Goal: Use online tool/utility: Use online tool/utility

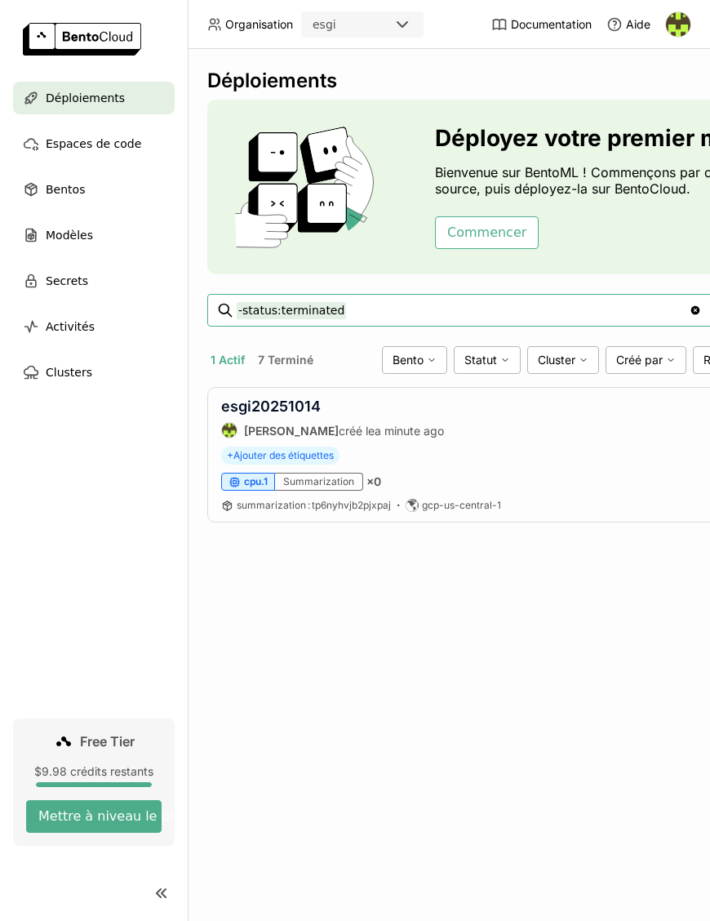
click at [304, 367] on button "7 Terminé" at bounding box center [286, 359] width 62 height 21
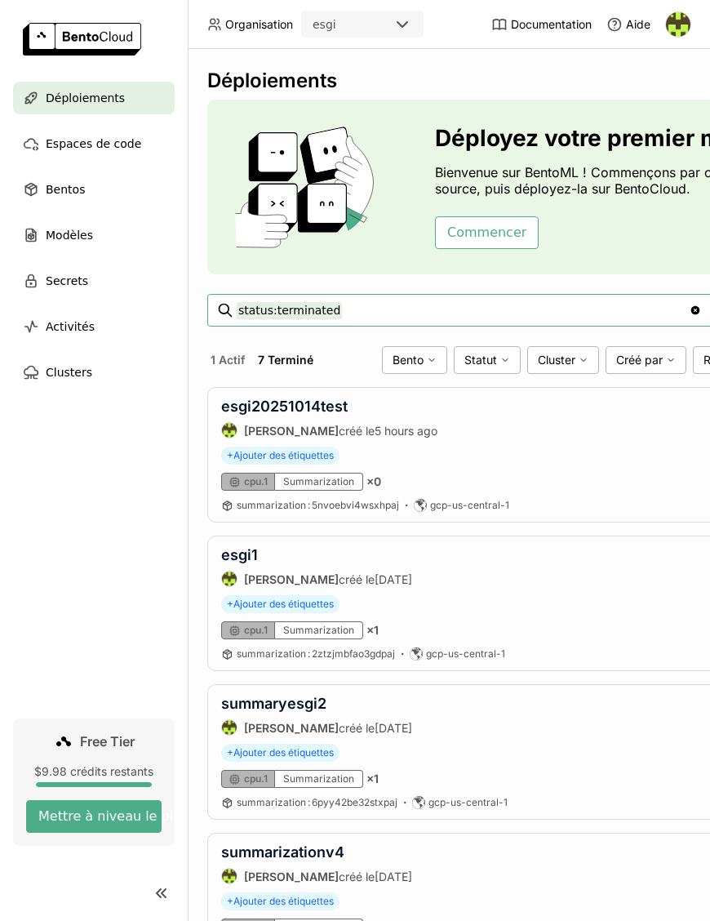
click at [218, 364] on button "1 Actif" at bounding box center [227, 359] width 41 height 21
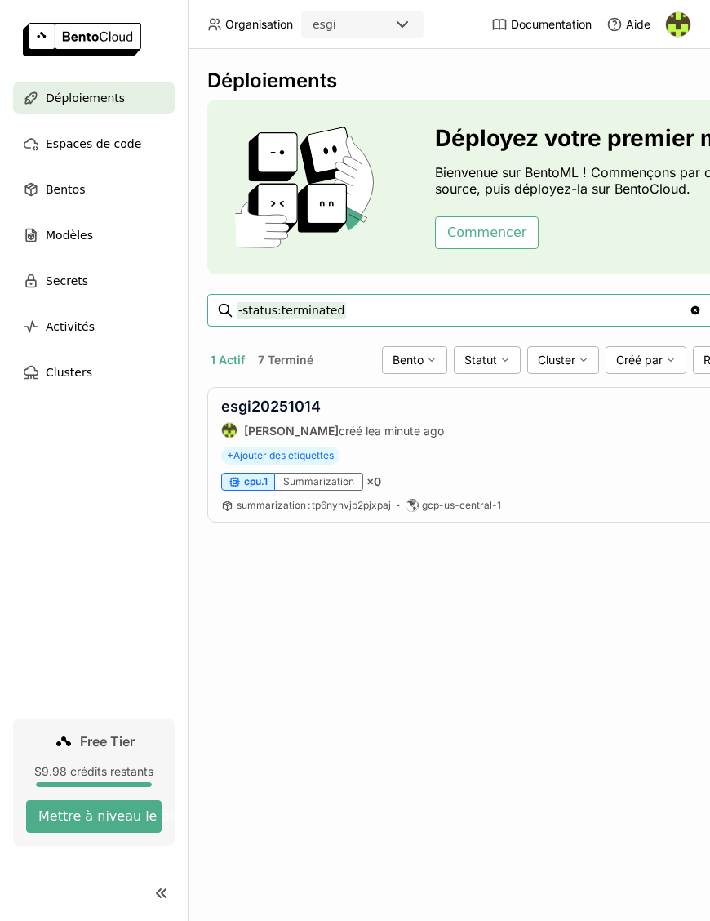
click at [419, 607] on div "Déploiements Déployez votre premier modèle Bienvenue sur BentoML ! Commençons p…" at bounding box center [449, 485] width 522 height 872
click at [557, 694] on div "Déploiements Déployez votre premier modèle Bienvenue sur BentoML ! Commençons p…" at bounding box center [449, 485] width 522 height 872
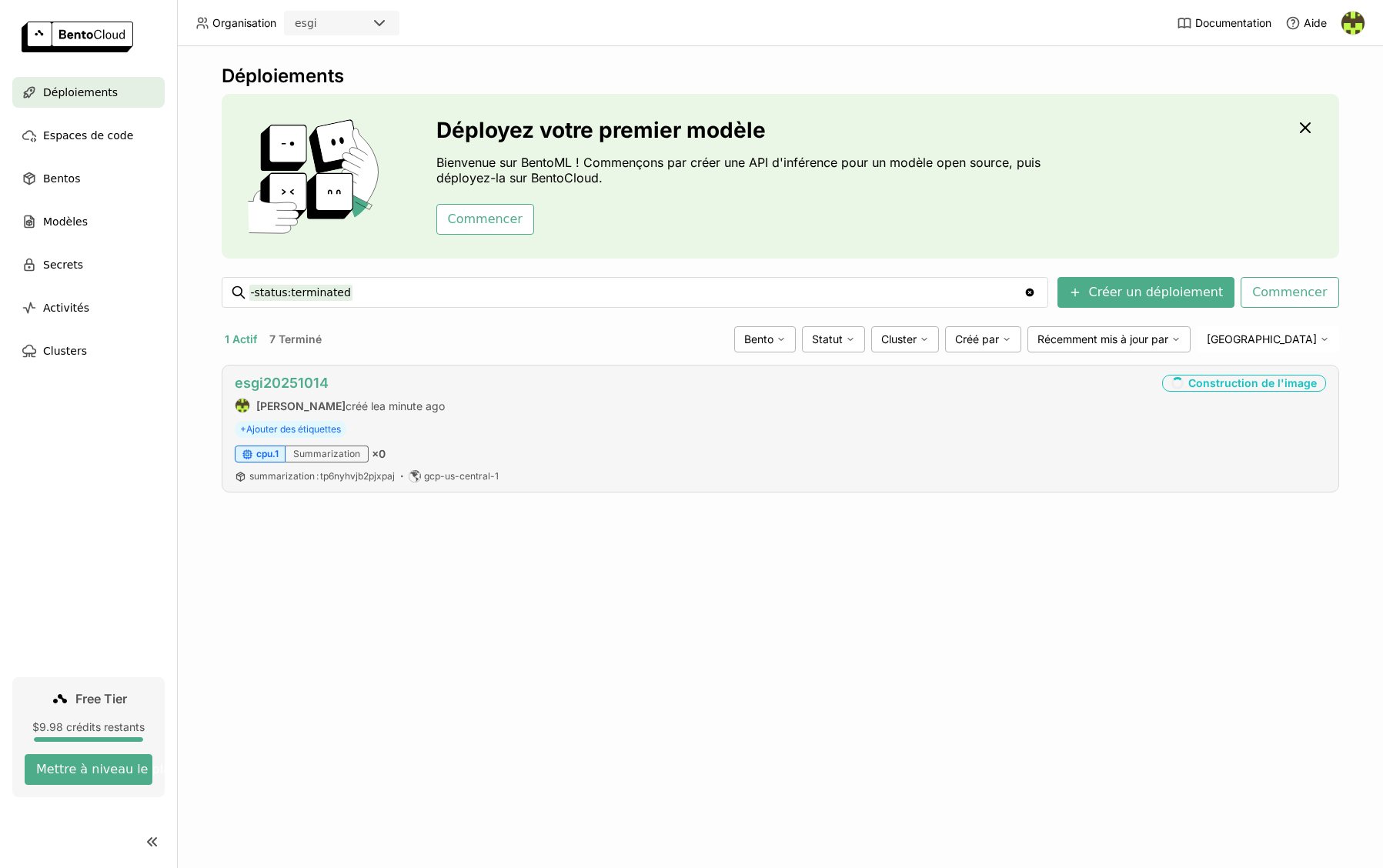
click at [300, 383] on link "esgi20251014" at bounding box center [282, 383] width 94 height 16
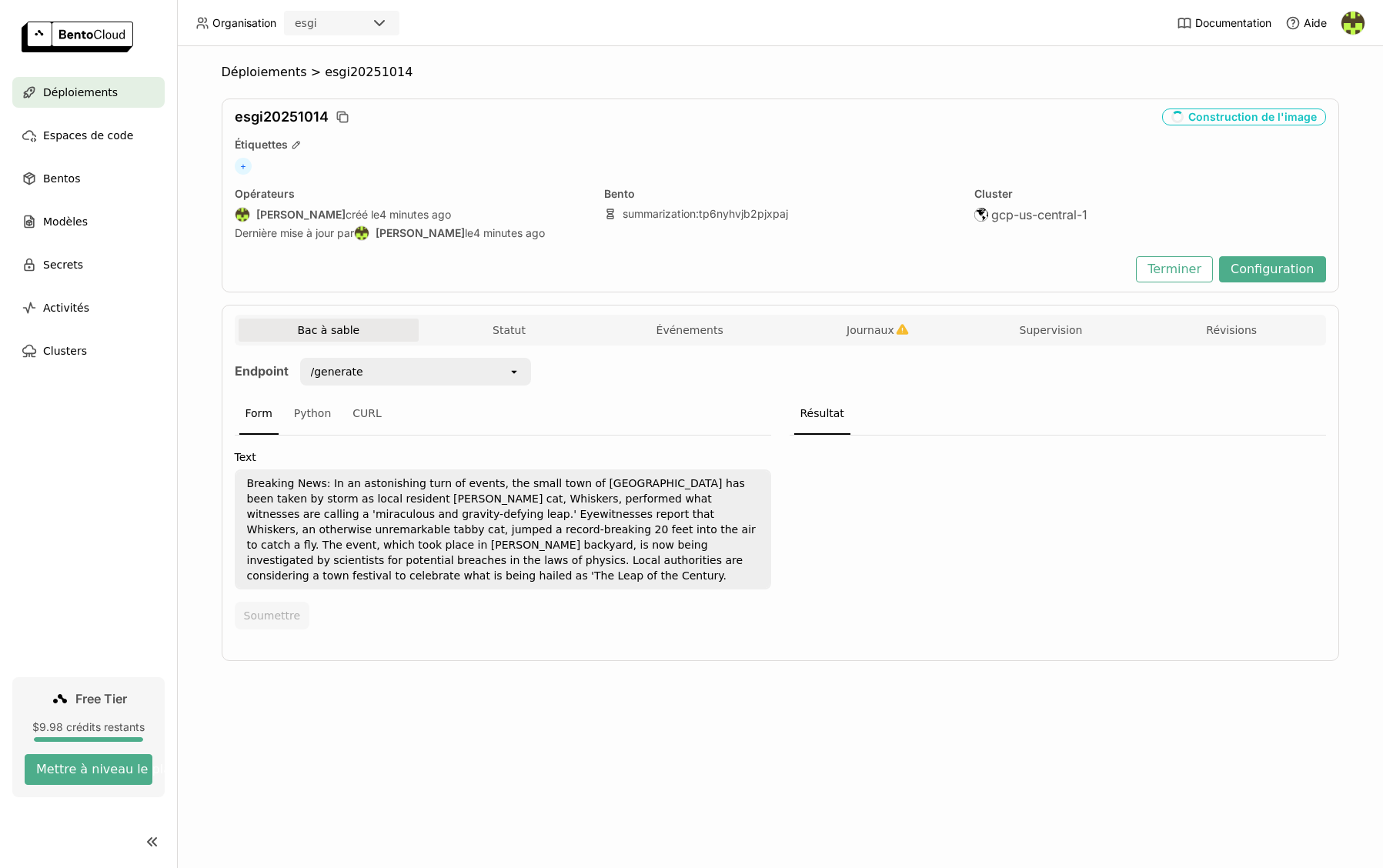
click at [502, 317] on div "Bac à sable Statut Événements Journaux Supervision Révisions" at bounding box center [781, 330] width 1092 height 31
click at [501, 320] on button "Statut" at bounding box center [509, 330] width 181 height 23
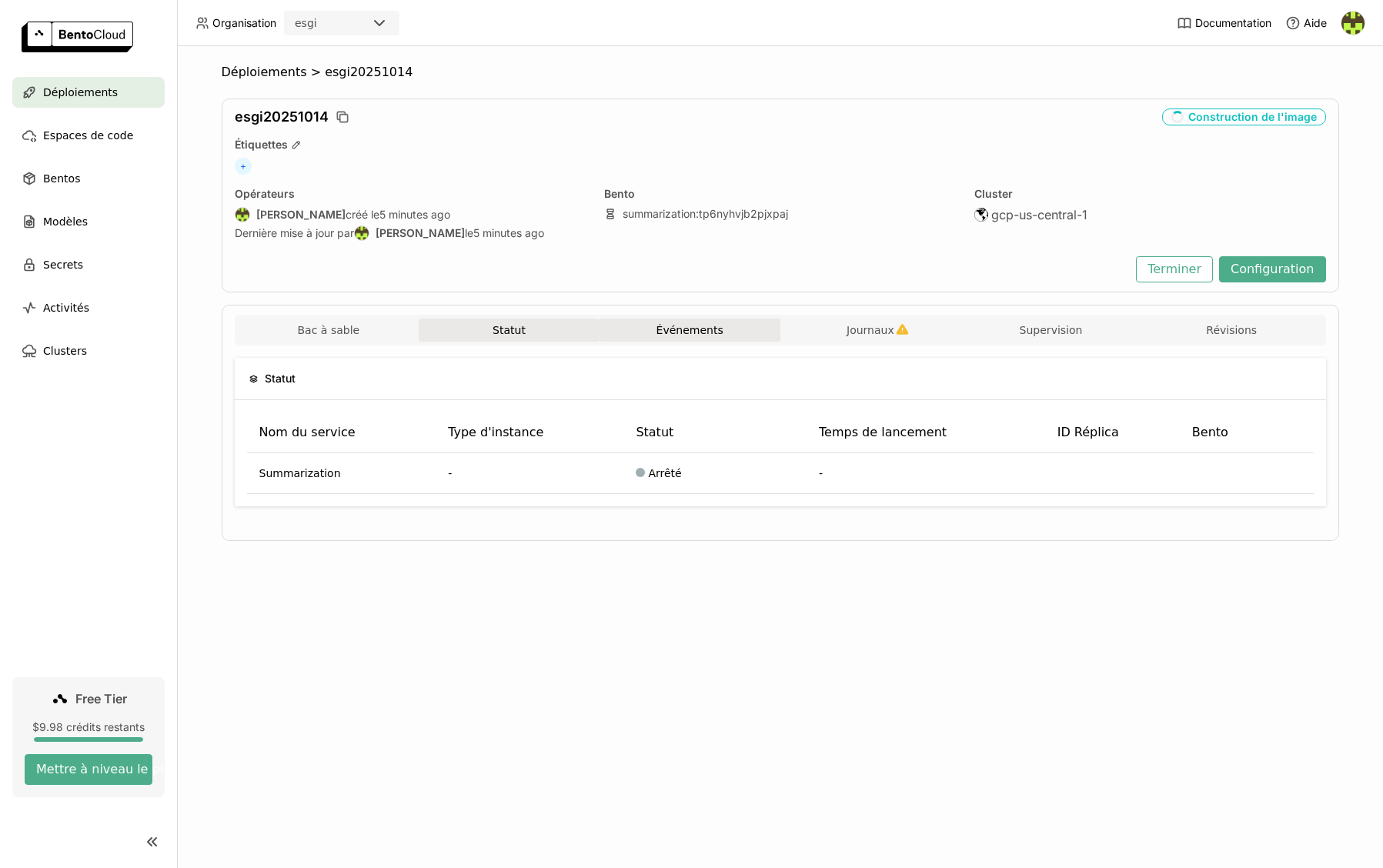
click at [668, 332] on button "Événements" at bounding box center [690, 330] width 181 height 23
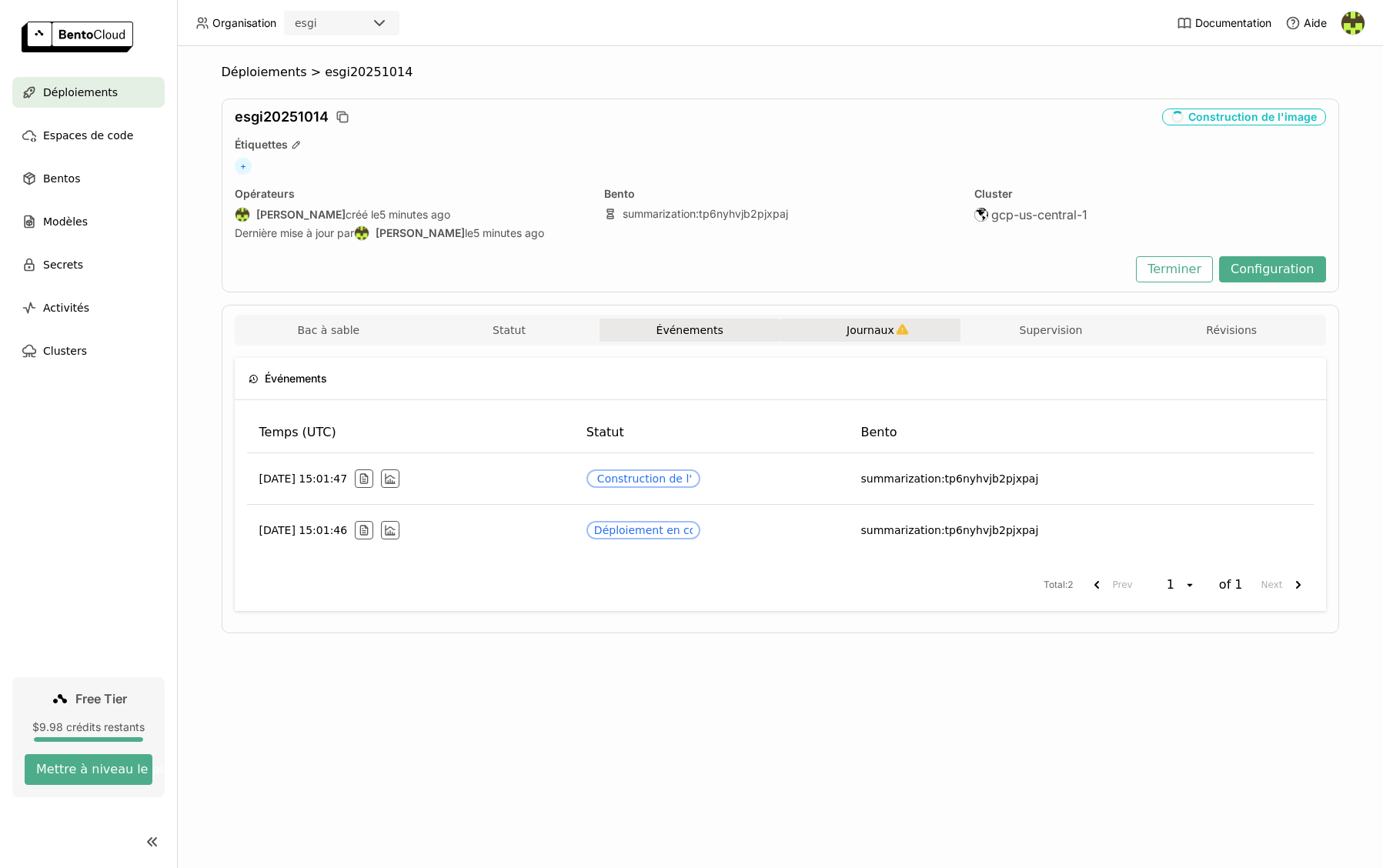
click at [668, 336] on span "Journaux" at bounding box center [870, 330] width 48 height 14
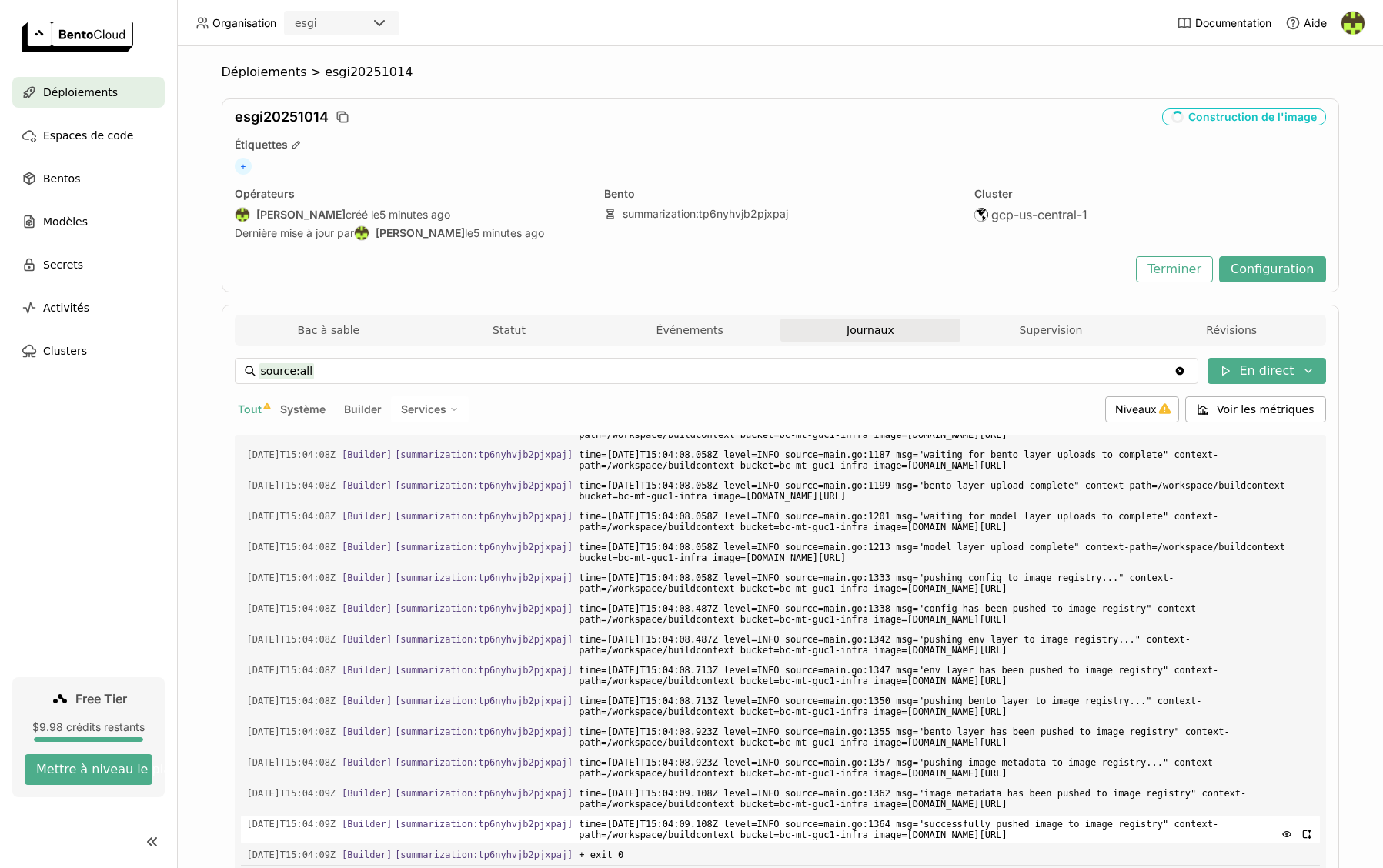
scroll to position [92, 0]
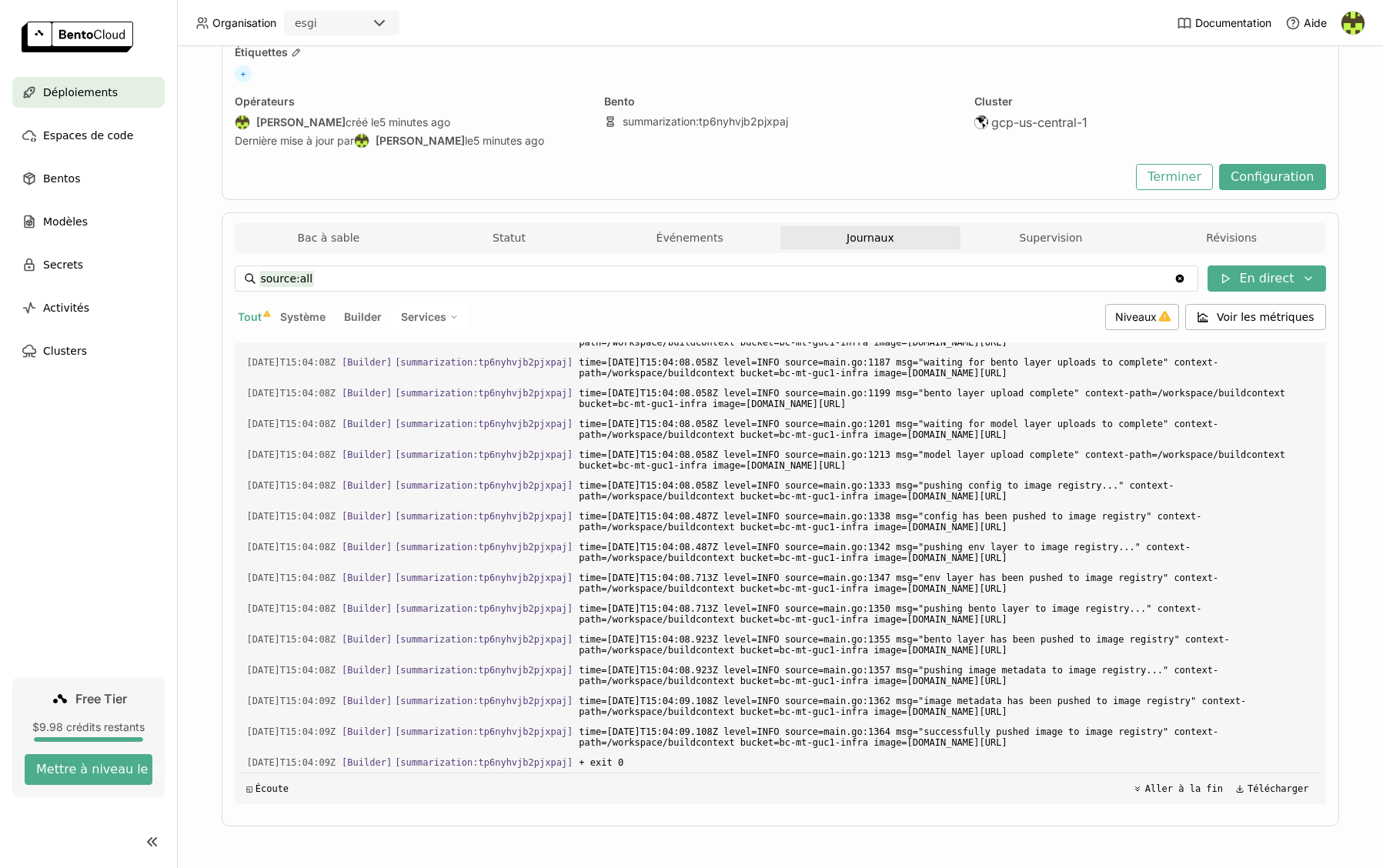
click at [668, 218] on div "Bac à sable Statut Événements Journaux Supervision Révisions Endpoint /generate…" at bounding box center [780, 518] width 1117 height 614
click at [668, 231] on button "Supervision" at bounding box center [1051, 237] width 181 height 23
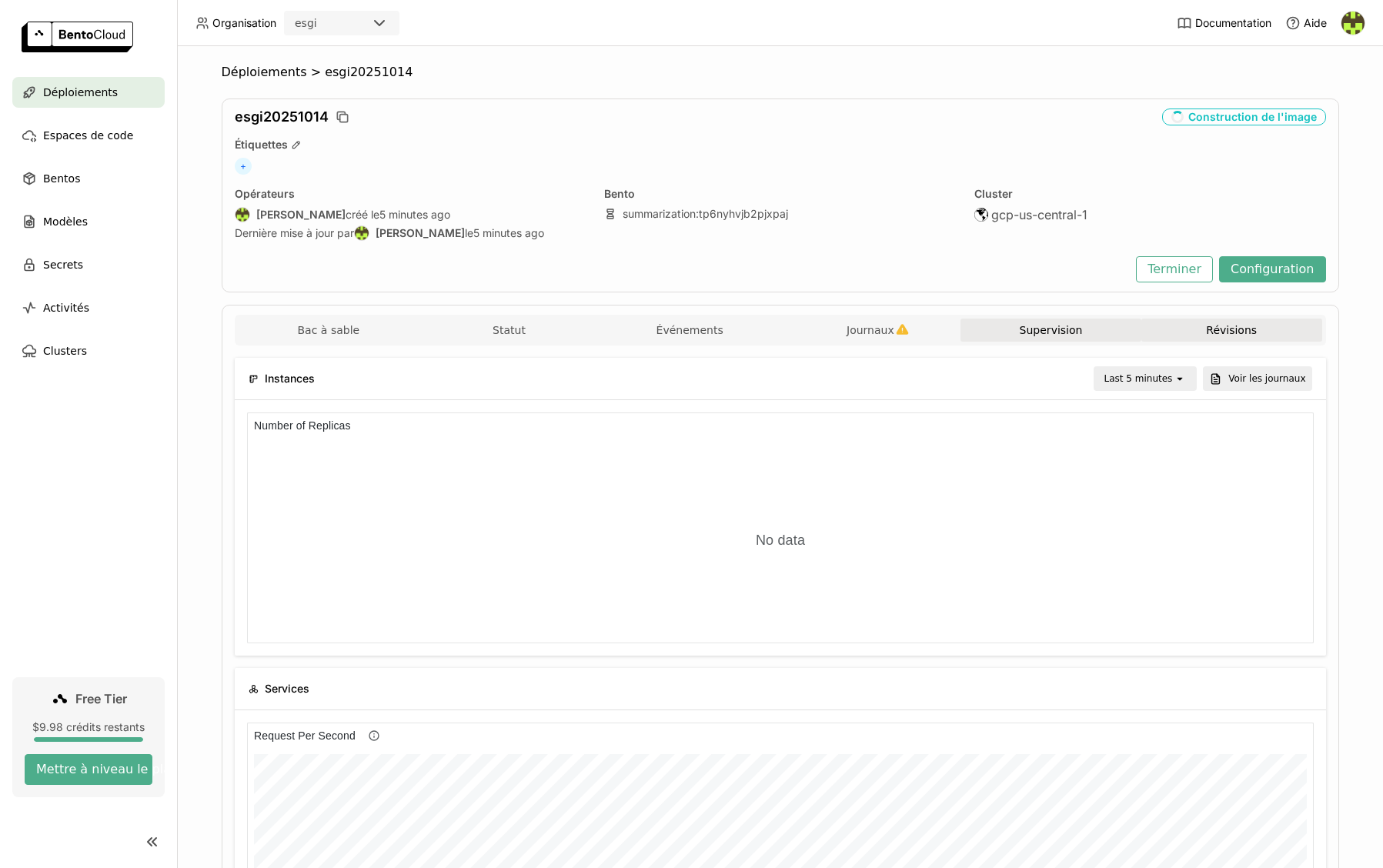
click at [668, 324] on button "Révisions" at bounding box center [1232, 330] width 181 height 23
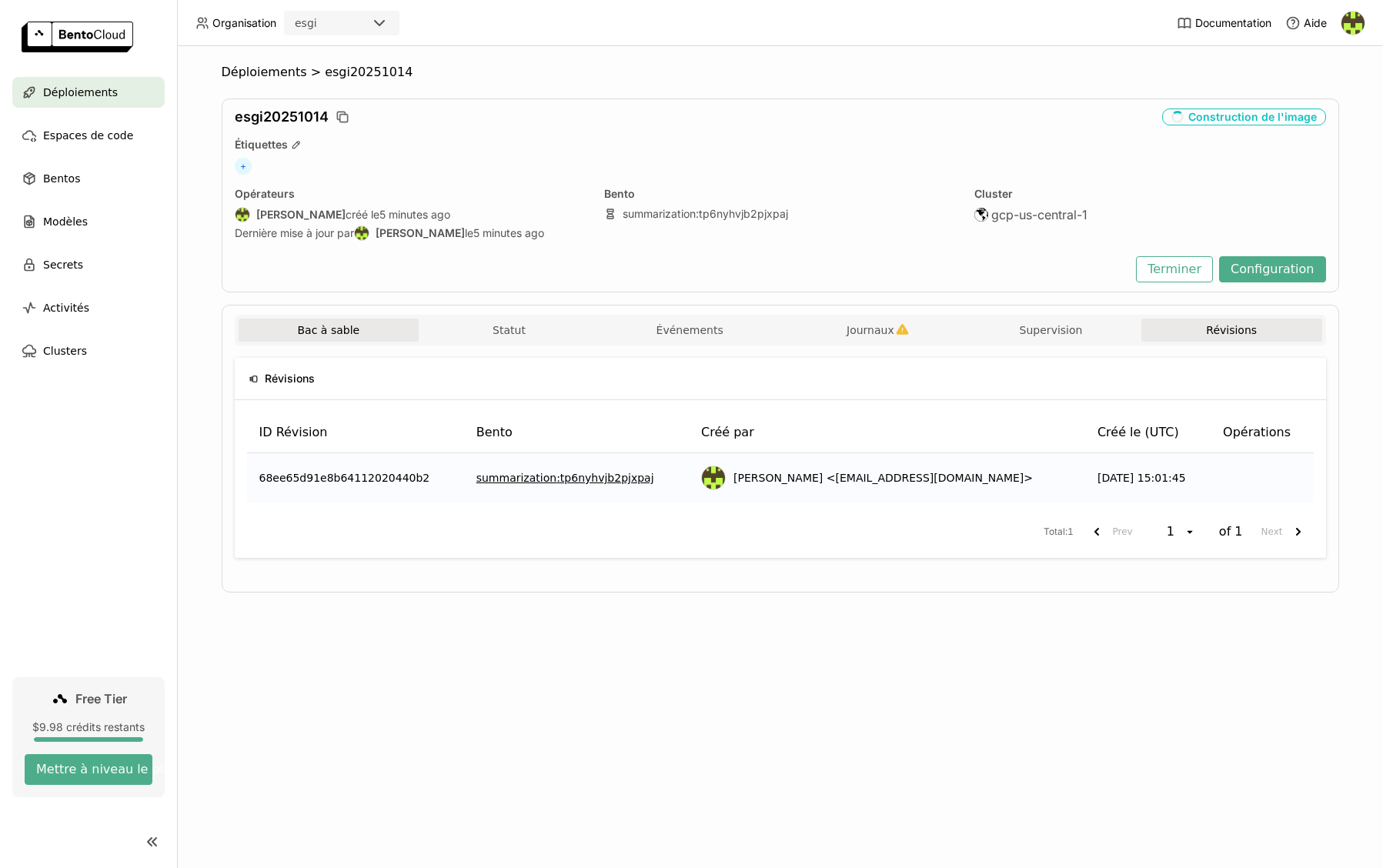
click at [362, 332] on button "Bac à sable" at bounding box center [329, 330] width 181 height 23
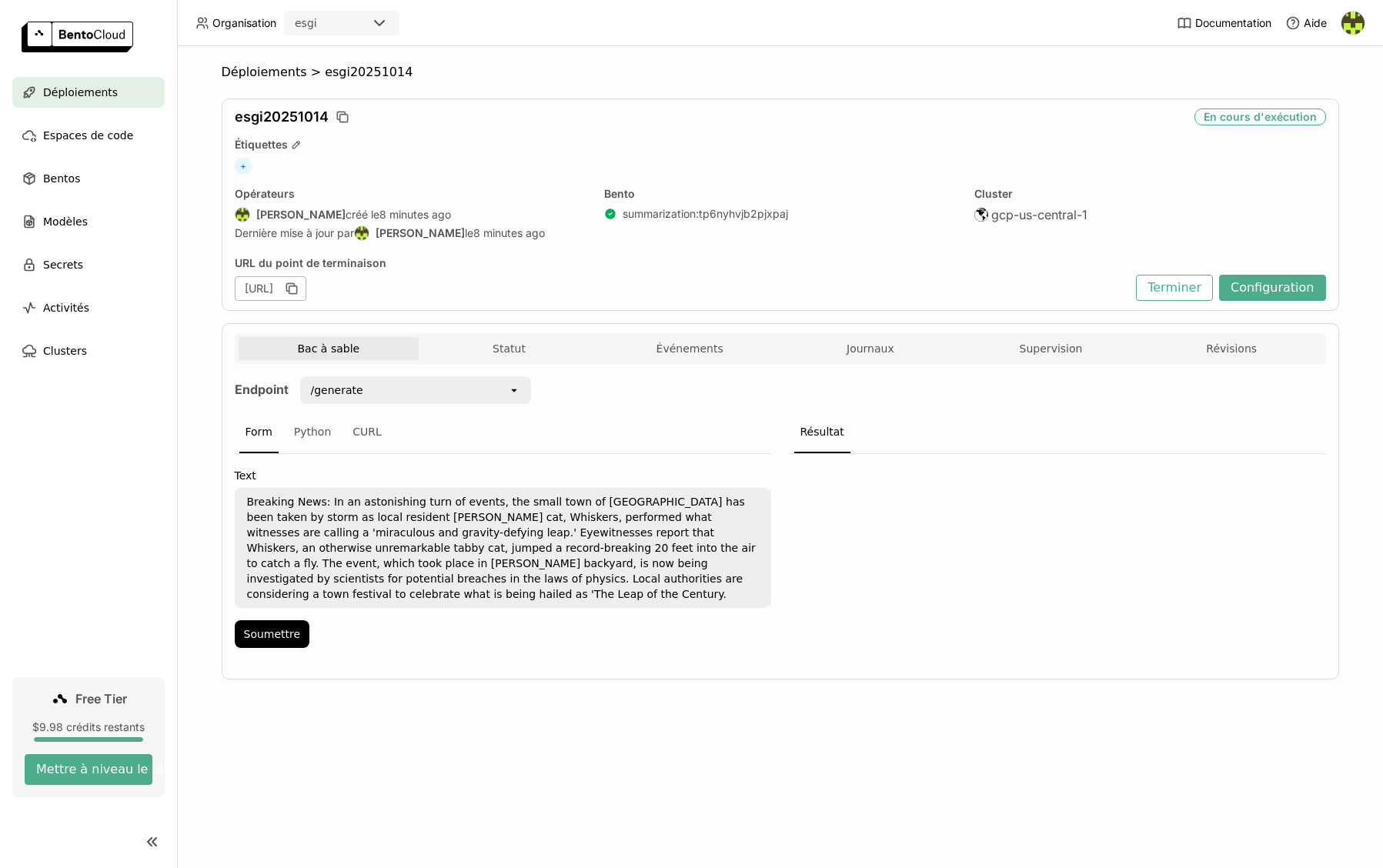
click at [347, 72] on span "esgi20251014" at bounding box center [368, 73] width 88 height 15
click at [343, 76] on span "esgi20251014" at bounding box center [368, 73] width 88 height 15
click at [305, 387] on div "/generate" at bounding box center [404, 390] width 206 height 25
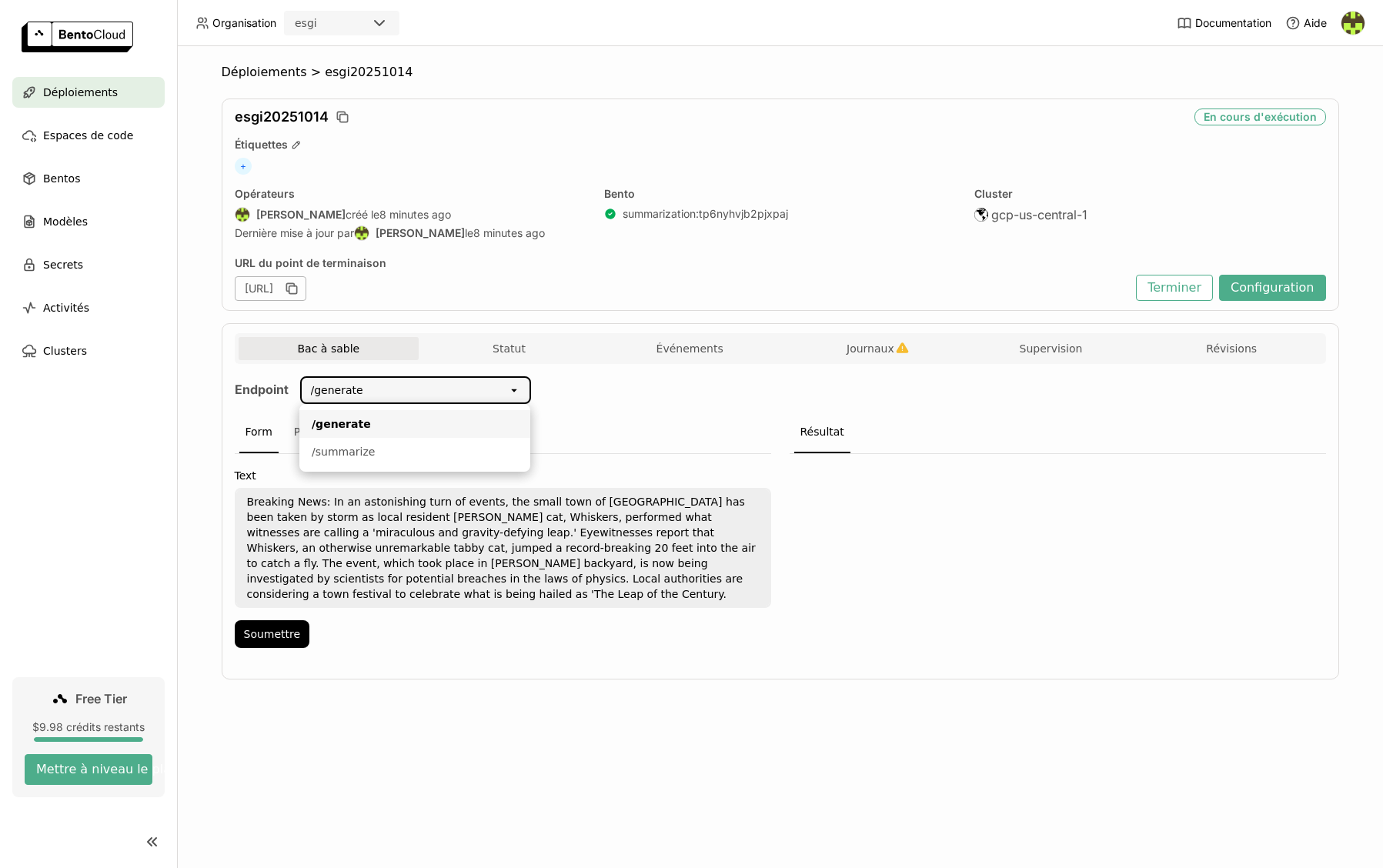
click at [336, 444] on div "/summarize" at bounding box center [415, 451] width 206 height 15
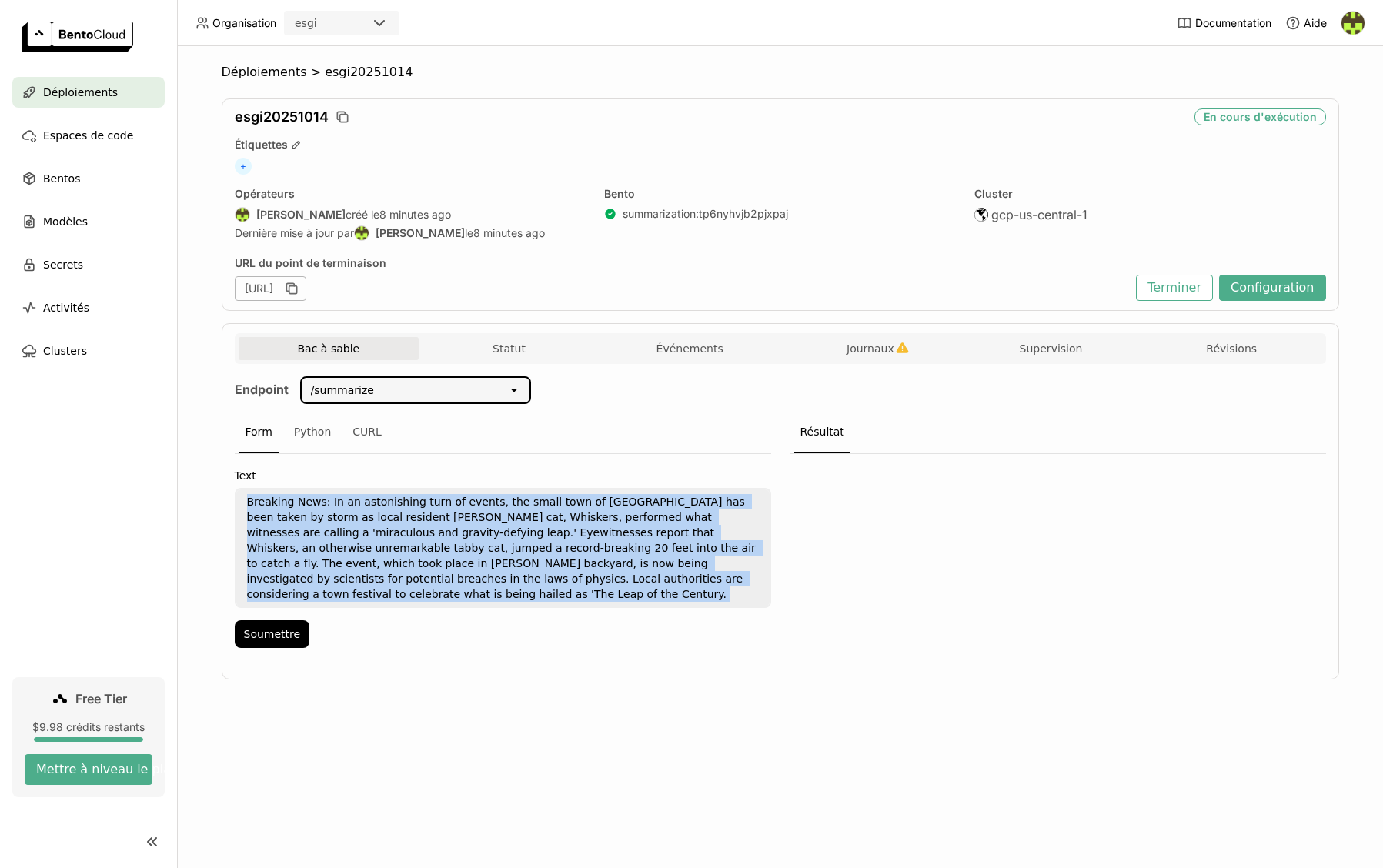
drag, startPoint x: 313, startPoint y: 478, endPoint x: 477, endPoint y: 496, distance: 165.0
click at [478, 492] on div "Breaking News: In an astonishing turn of events, the small town of [GEOGRAPHIC_…" at bounding box center [502, 548] width 536 height 120
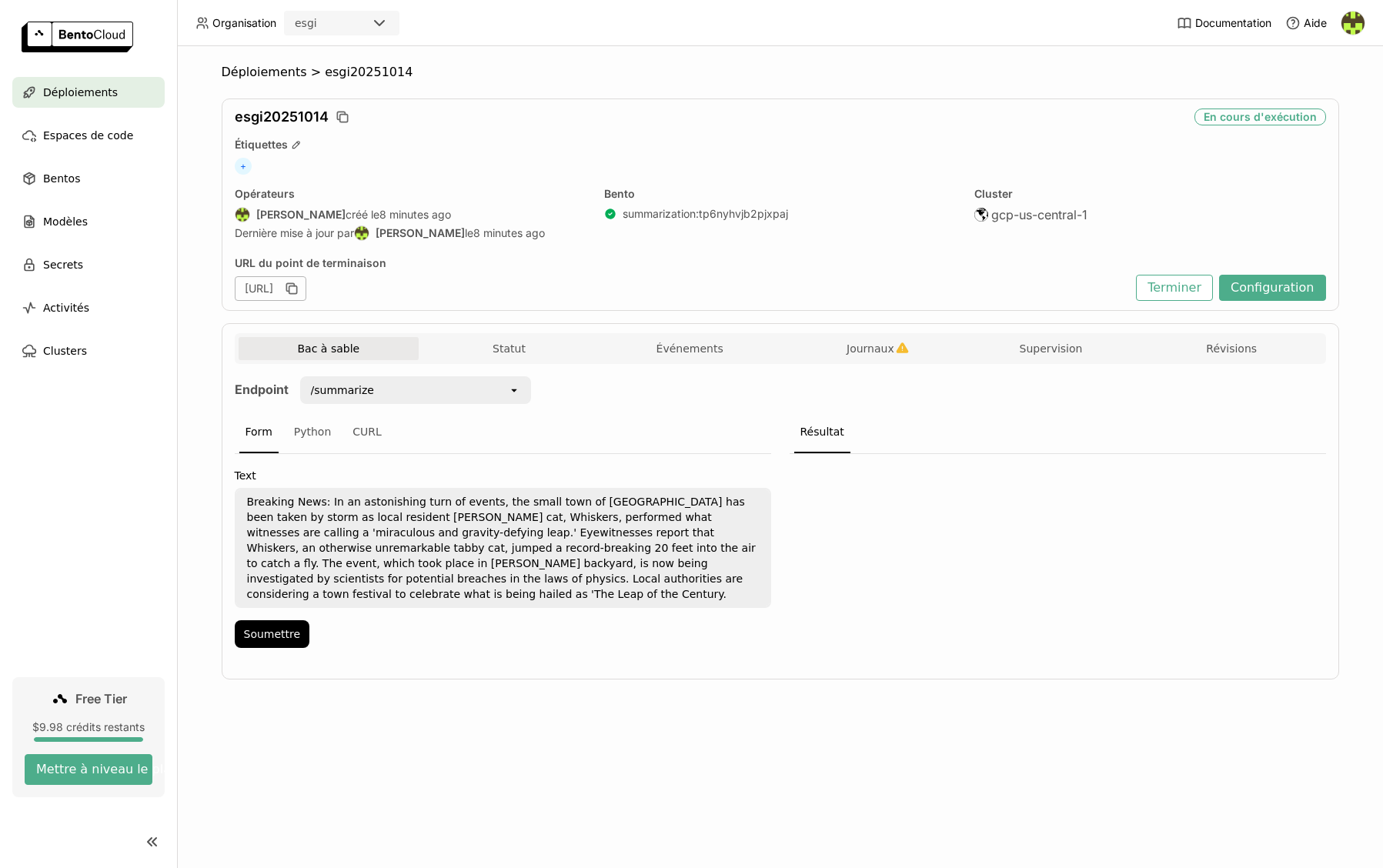
click at [451, 529] on textarea "Breaking News: In an astonishing turn of events, the small town of [GEOGRAPHIC_…" at bounding box center [503, 548] width 534 height 117
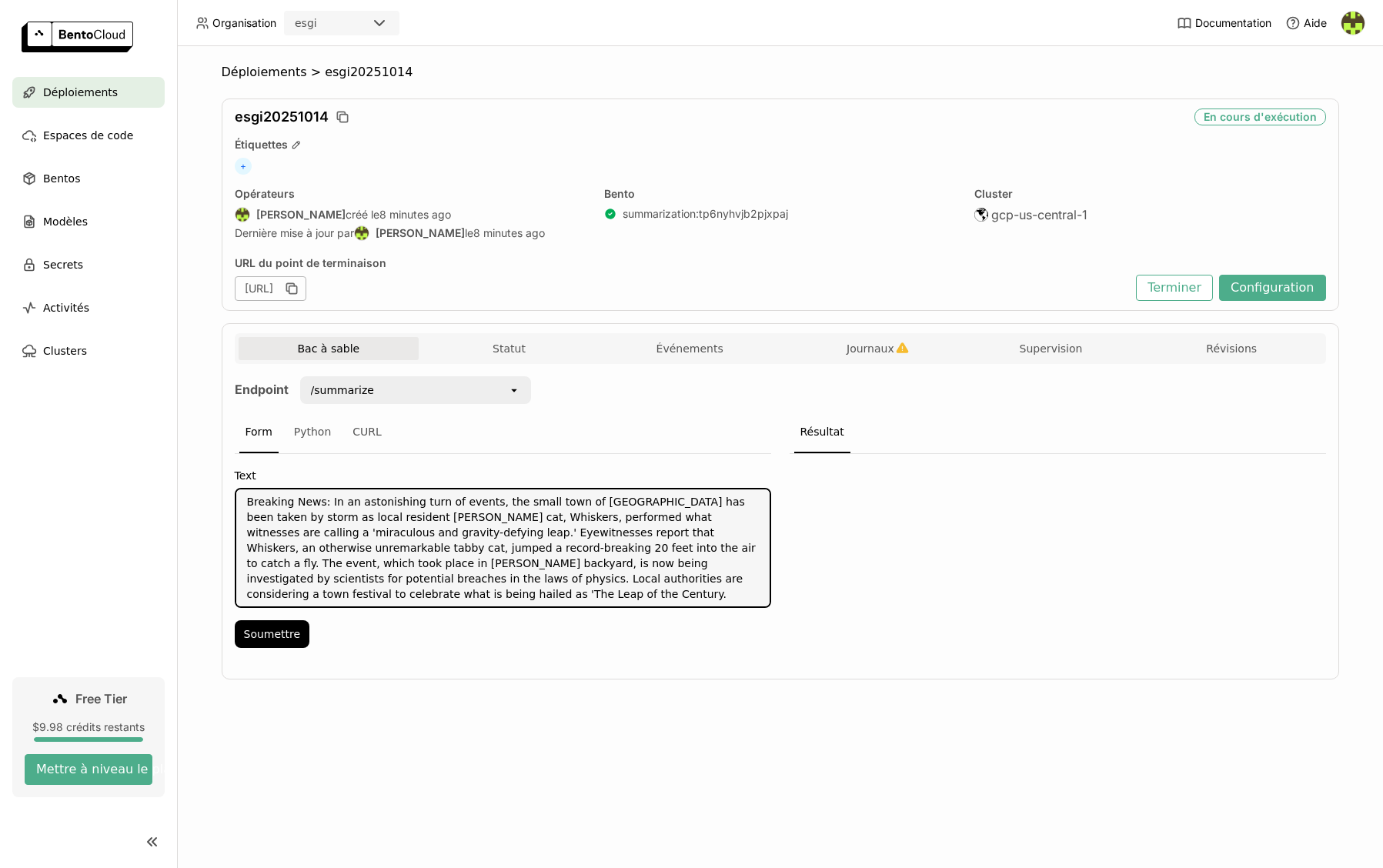
click at [451, 529] on textarea "Breaking News: In an astonishing turn of events, the small town of [GEOGRAPHIC_…" at bounding box center [503, 548] width 534 height 117
click at [279, 620] on button "Soumettre" at bounding box center [272, 633] width 75 height 27
click at [641, 574] on textarea "Breaking News: In an astonishing turn of events, the small town of [GEOGRAPHIC_…" at bounding box center [503, 548] width 534 height 117
paste textarea "nanochat nanochat logo The best ChatGPT that $100 can buy. This repo is a full-…"
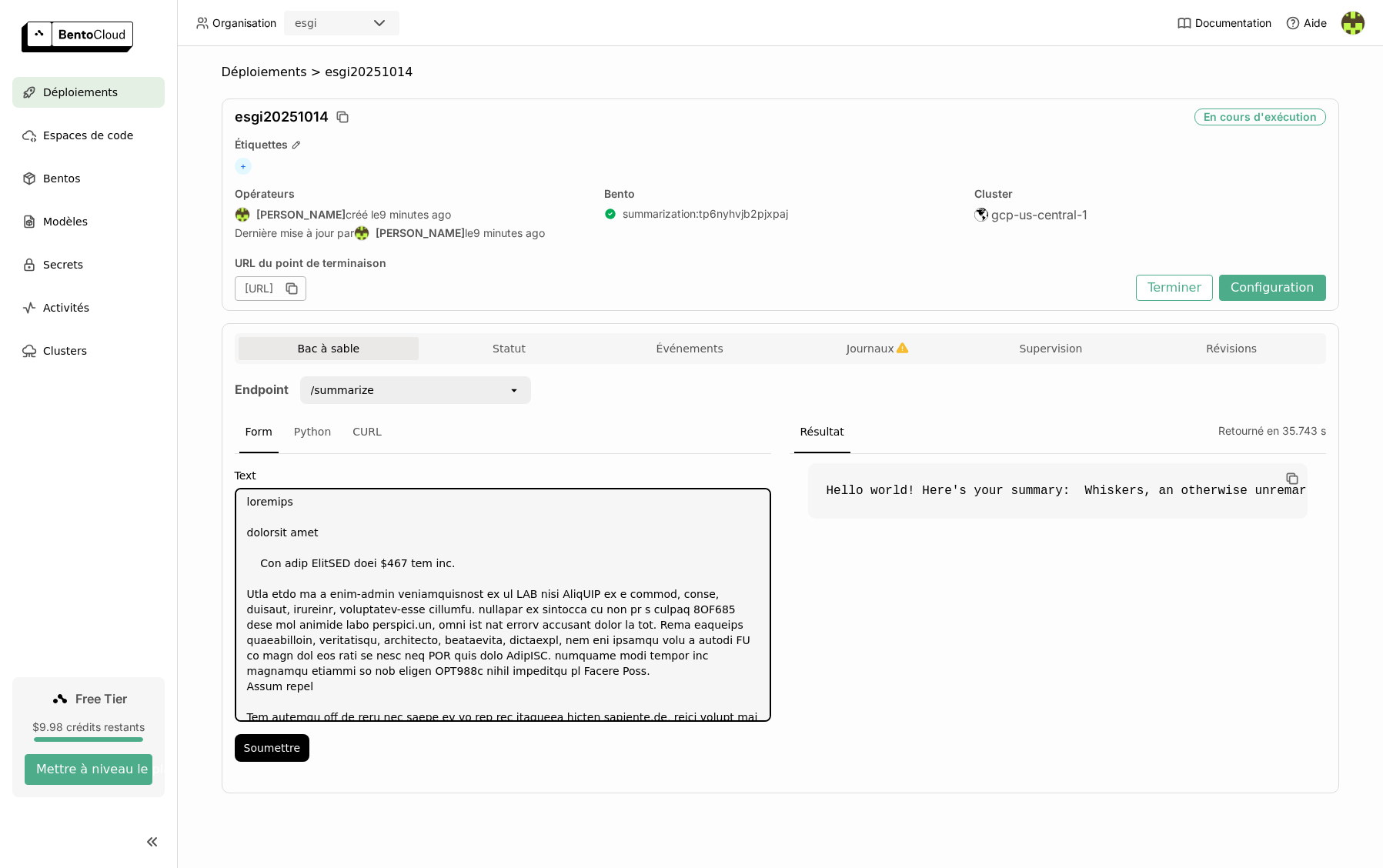
scroll to position [363, 0]
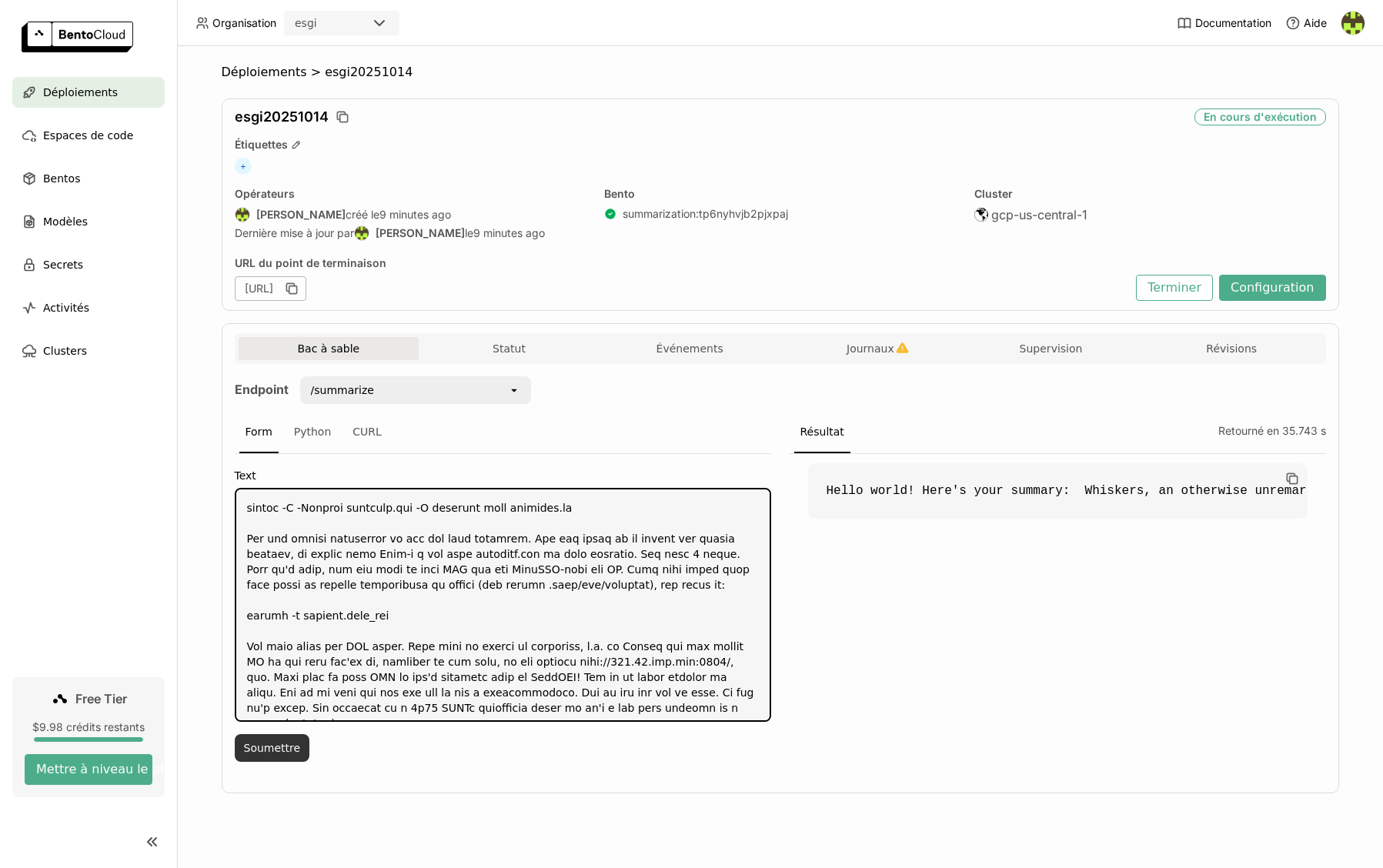
type textarea "nanochat nanochat logo The best ChatGPT that $100 can buy. This repo is a full-…"
click at [283, 745] on button "Soumettre" at bounding box center [272, 747] width 75 height 27
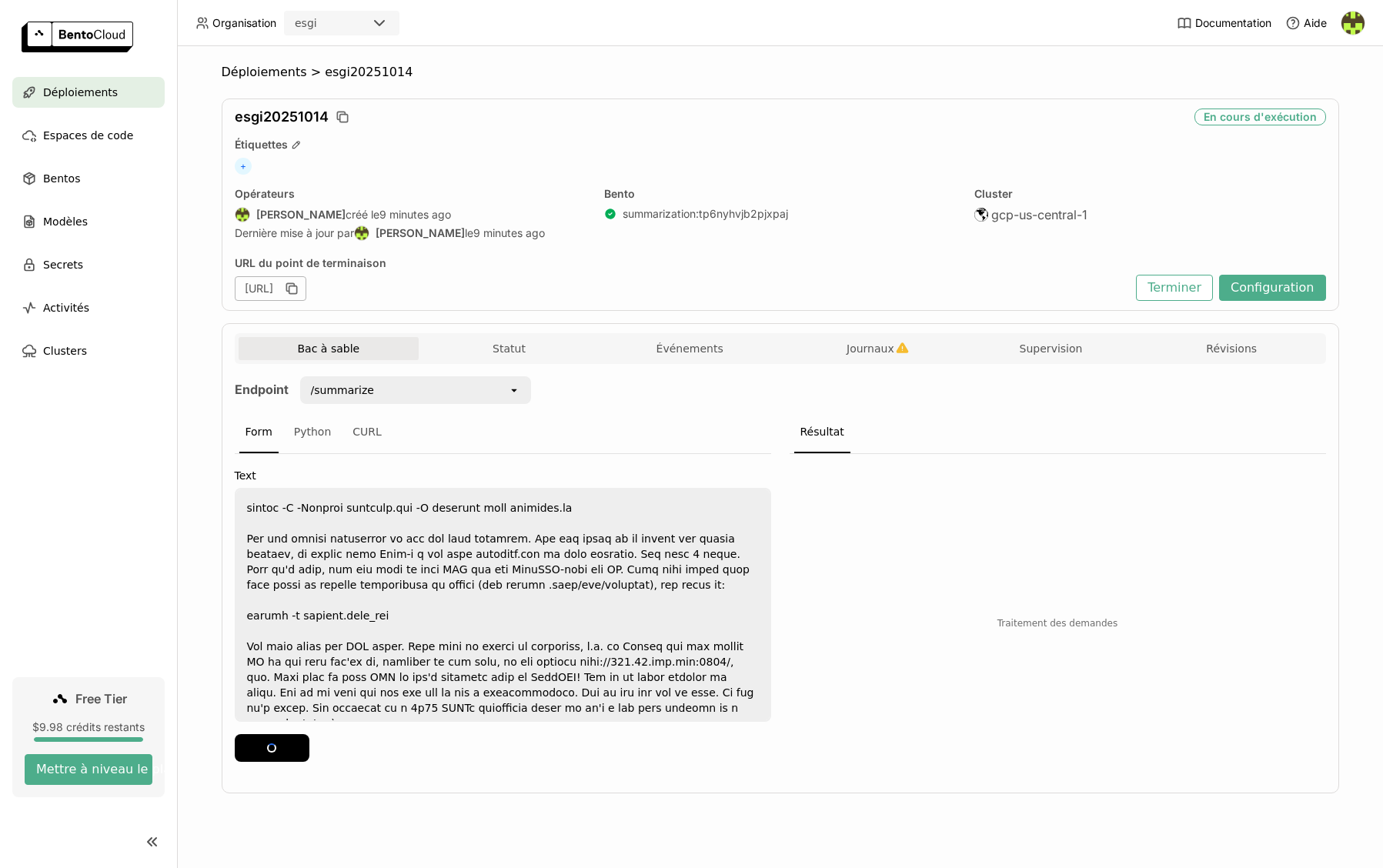
drag, startPoint x: 1348, startPoint y: 854, endPoint x: 1053, endPoint y: 501, distance: 460.0
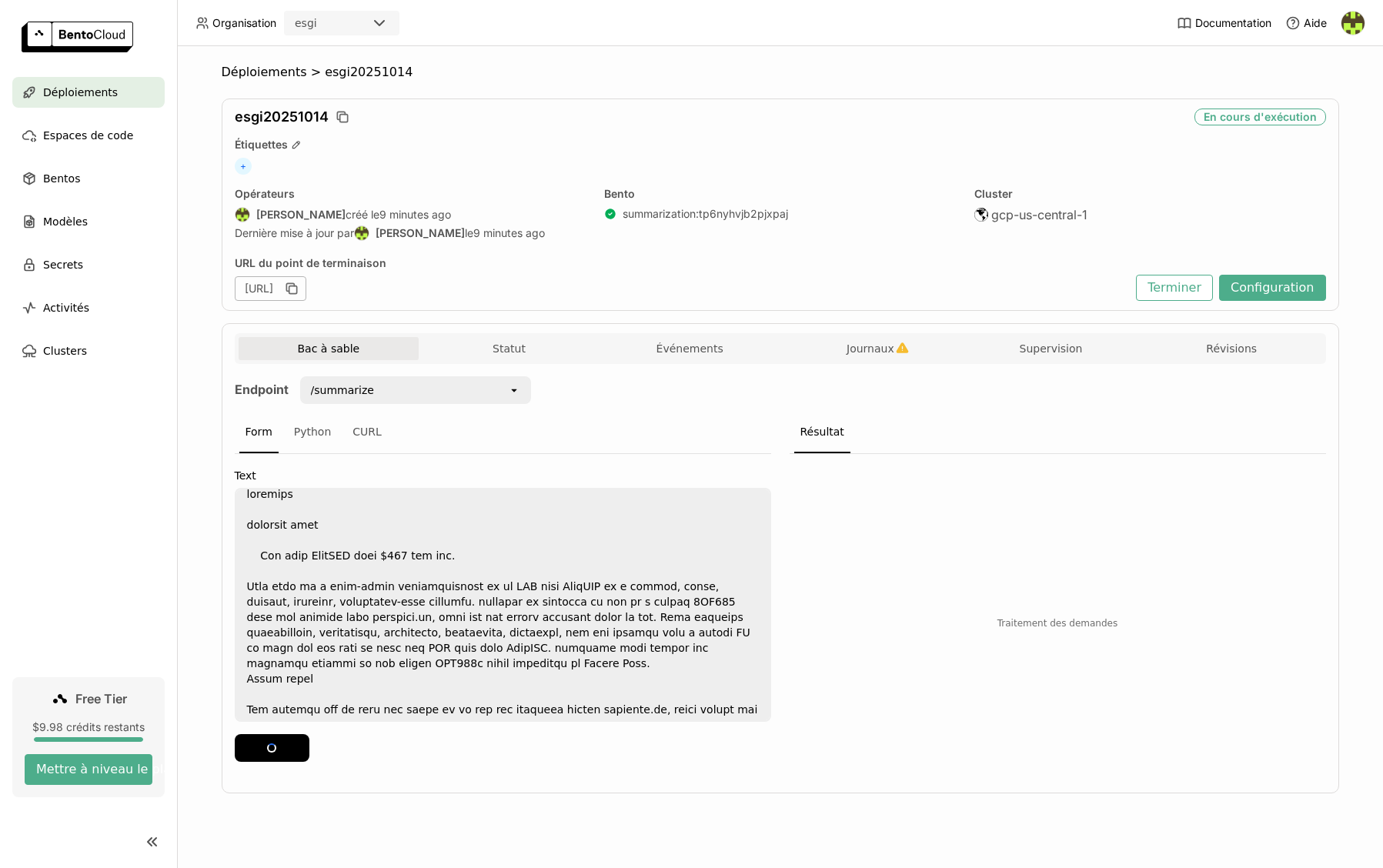
scroll to position [0, 0]
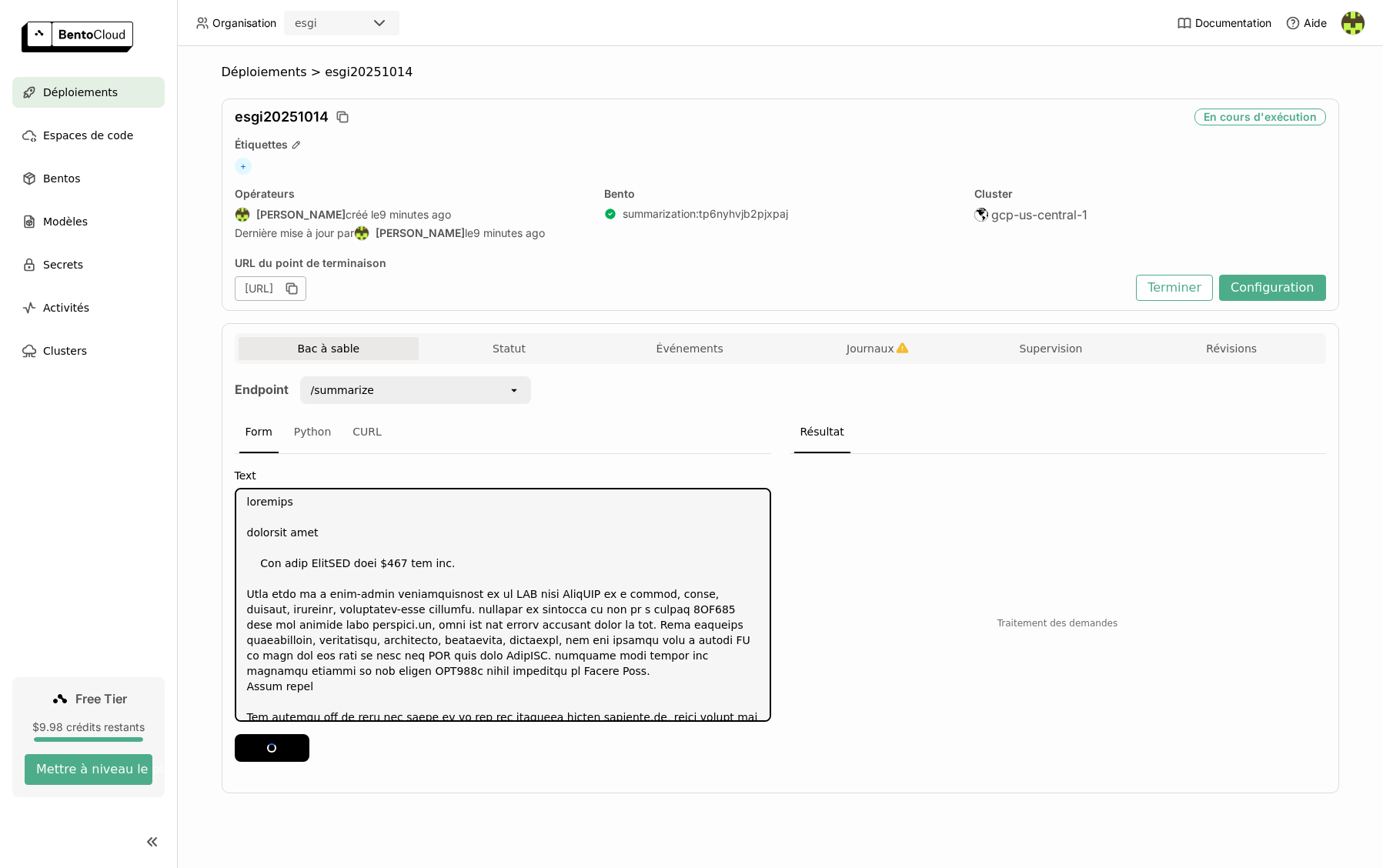
click at [344, 539] on textarea at bounding box center [503, 604] width 534 height 231
click at [370, 562] on textarea at bounding box center [503, 604] width 534 height 231
click at [370, 567] on textarea at bounding box center [503, 604] width 534 height 231
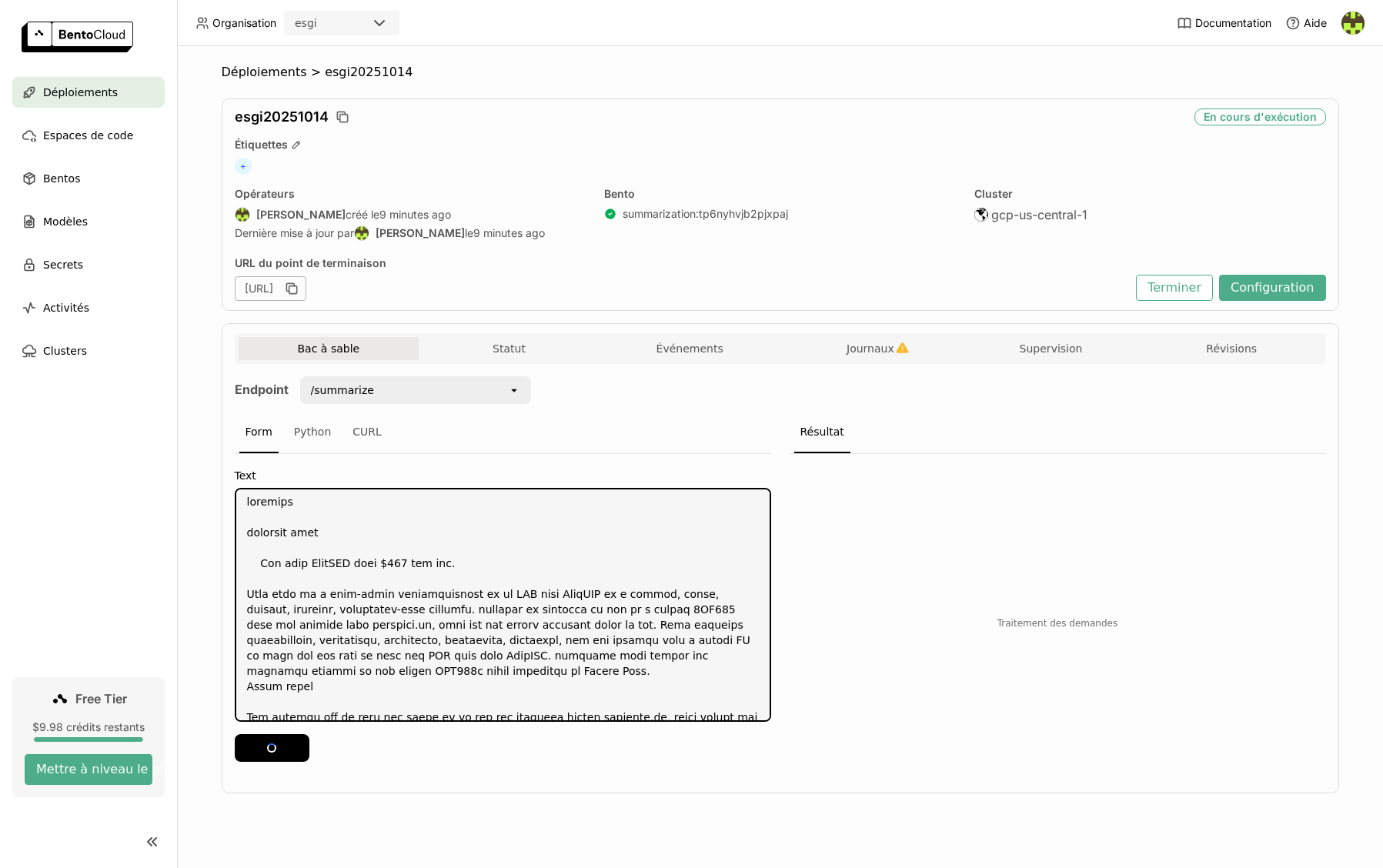
drag, startPoint x: 358, startPoint y: 589, endPoint x: 354, endPoint y: 578, distance: 11.7
click at [355, 590] on textarea at bounding box center [503, 604] width 534 height 231
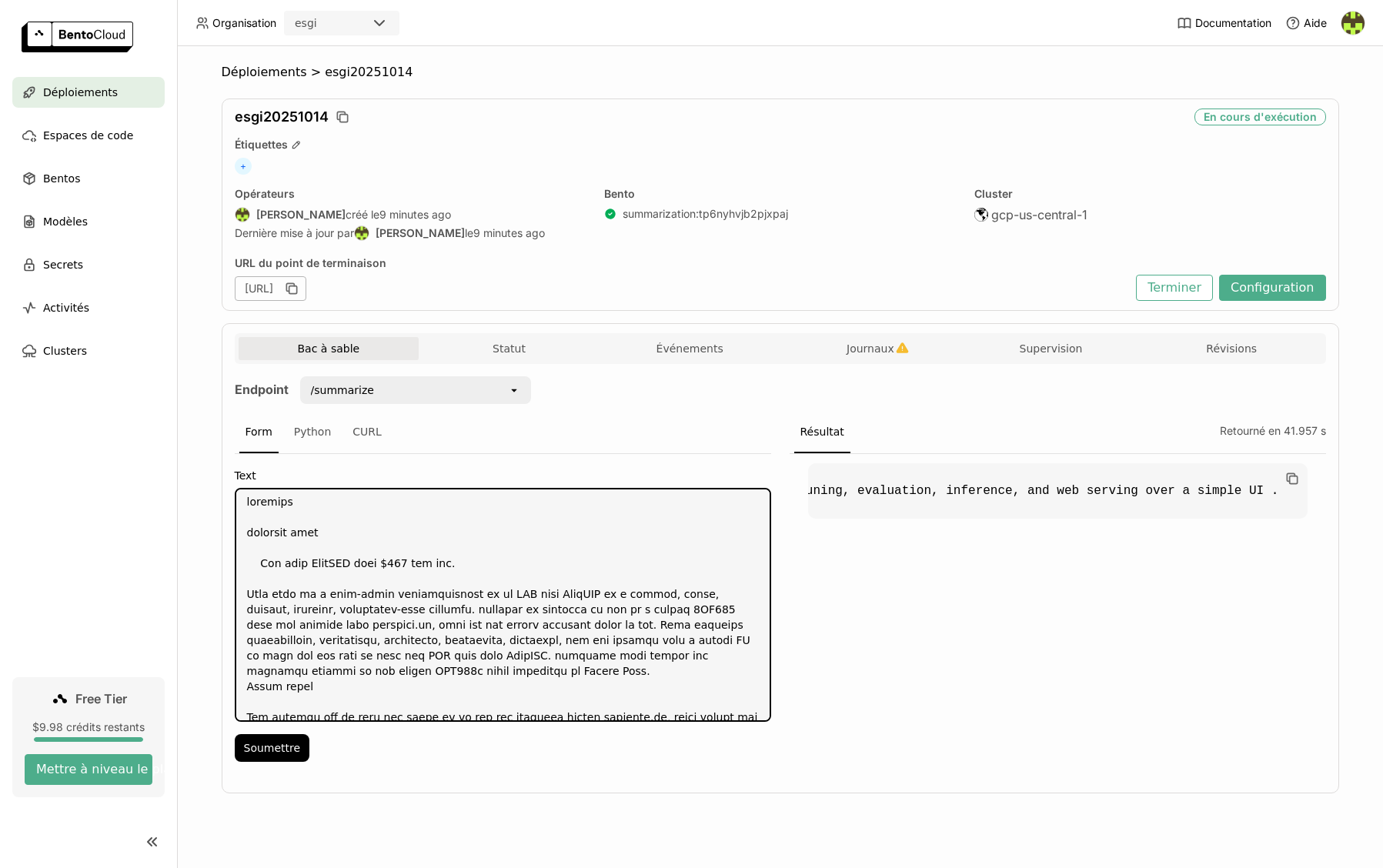
scroll to position [0, 1573]
click at [1102, 496] on code "Hello world! Here's your summary: nanochat is a full-stack implementation of an…" at bounding box center [1058, 490] width 500 height 56
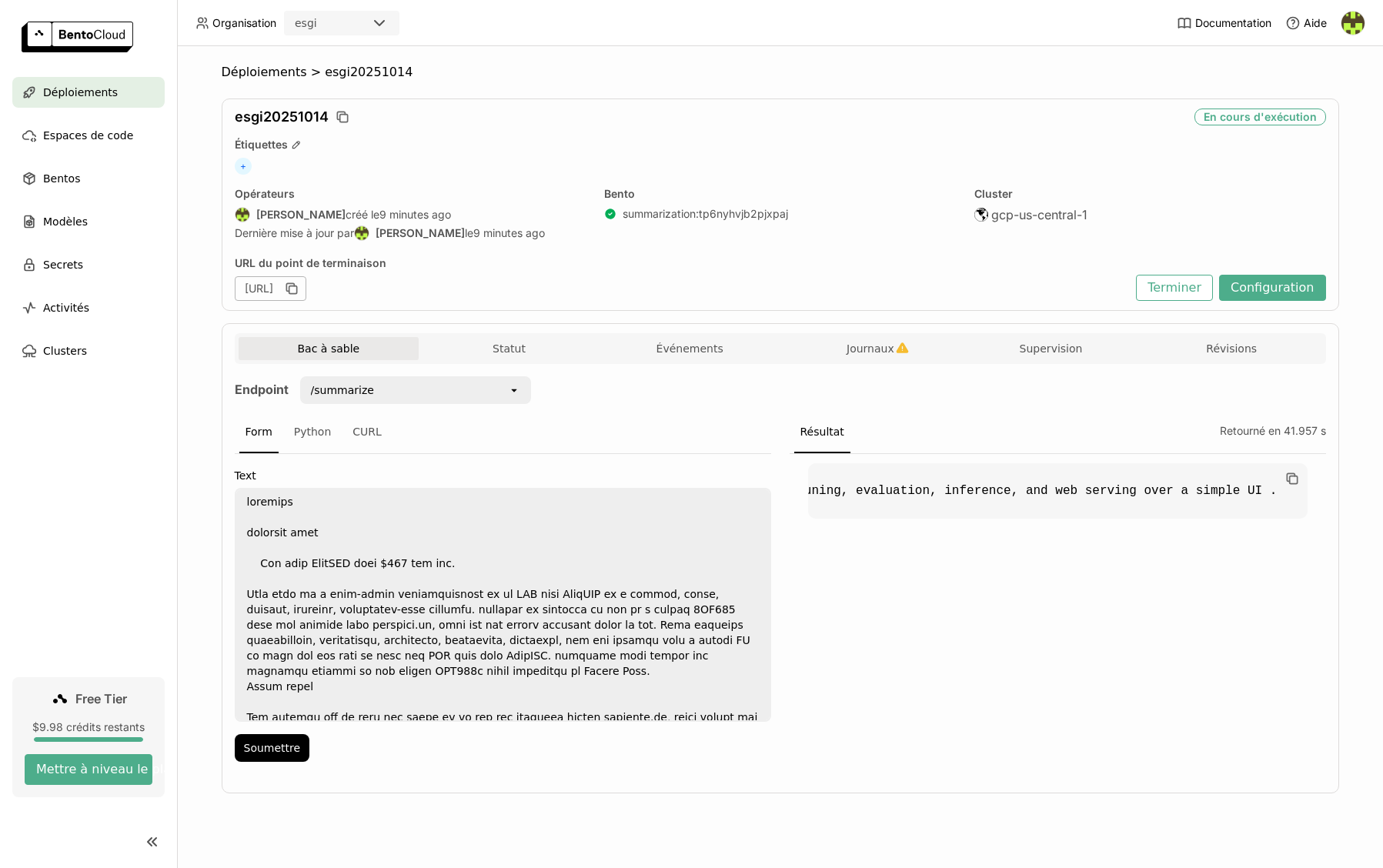
click at [1102, 494] on code "Hello world! Here's your summary: nanochat is a full-stack implementation of an…" at bounding box center [1058, 490] width 500 height 56
click at [521, 341] on button "Statut" at bounding box center [509, 349] width 181 height 23
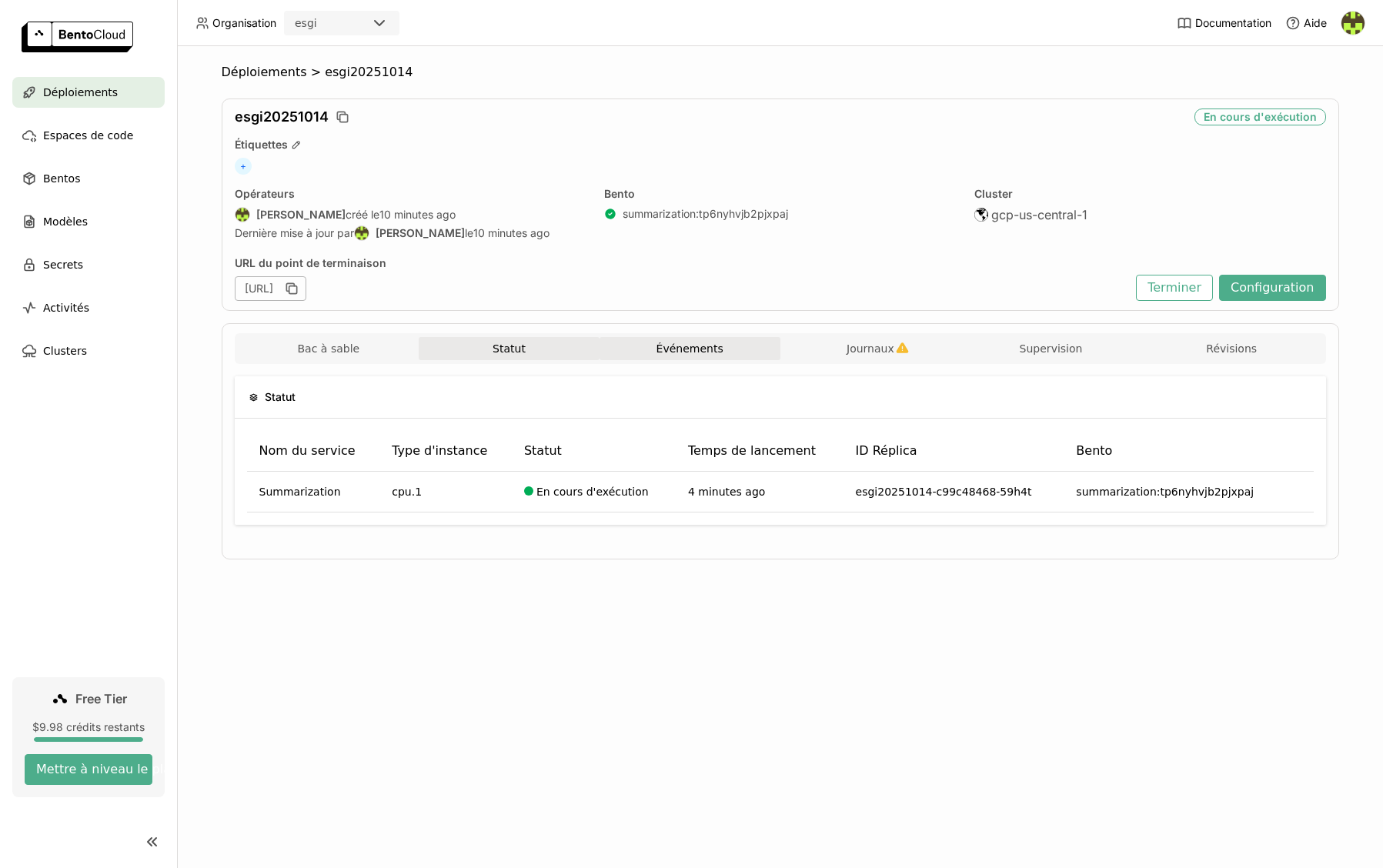
click at [620, 341] on button "Événements" at bounding box center [690, 349] width 181 height 23
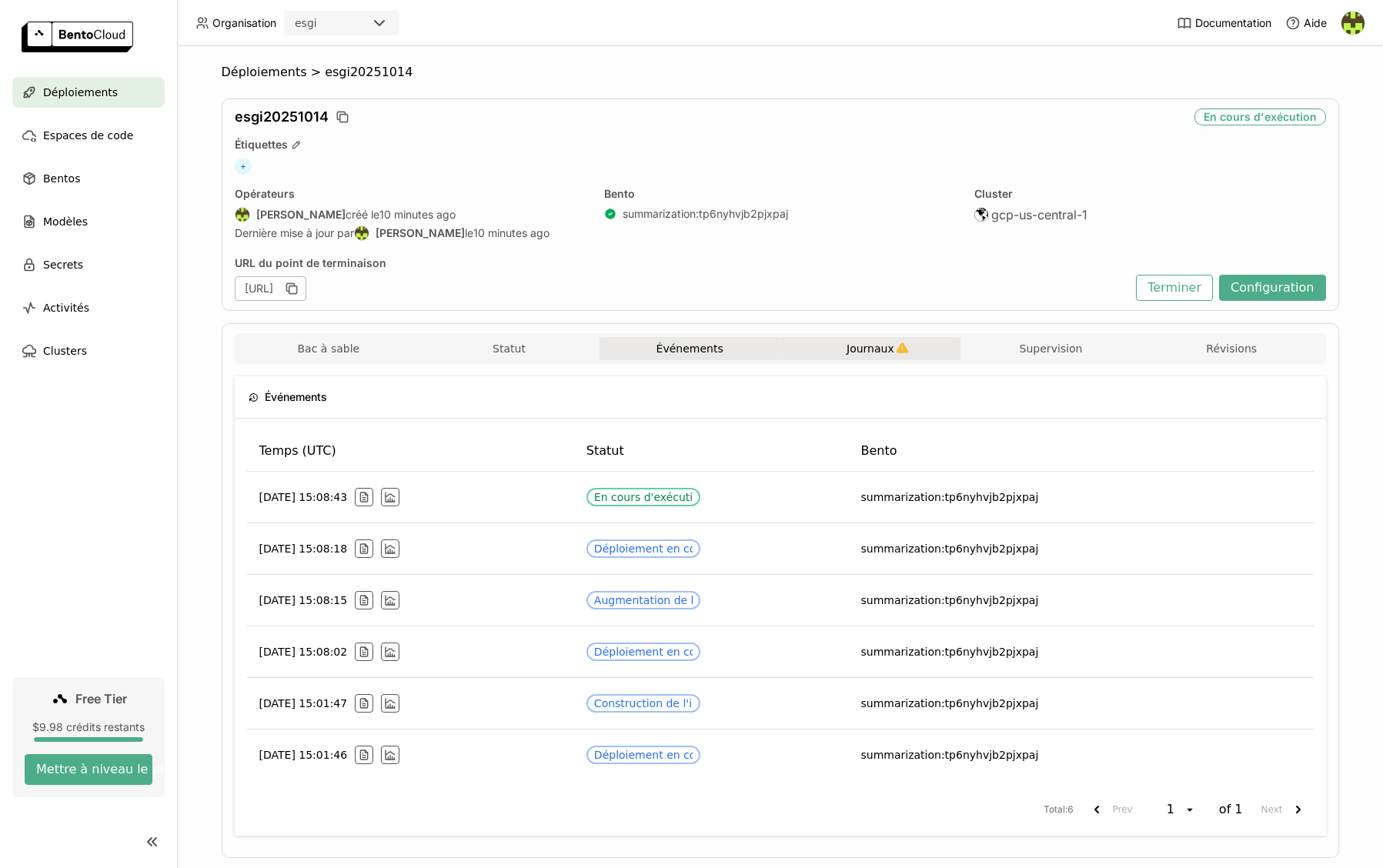
click at [830, 348] on button "Journaux" at bounding box center [871, 349] width 181 height 23
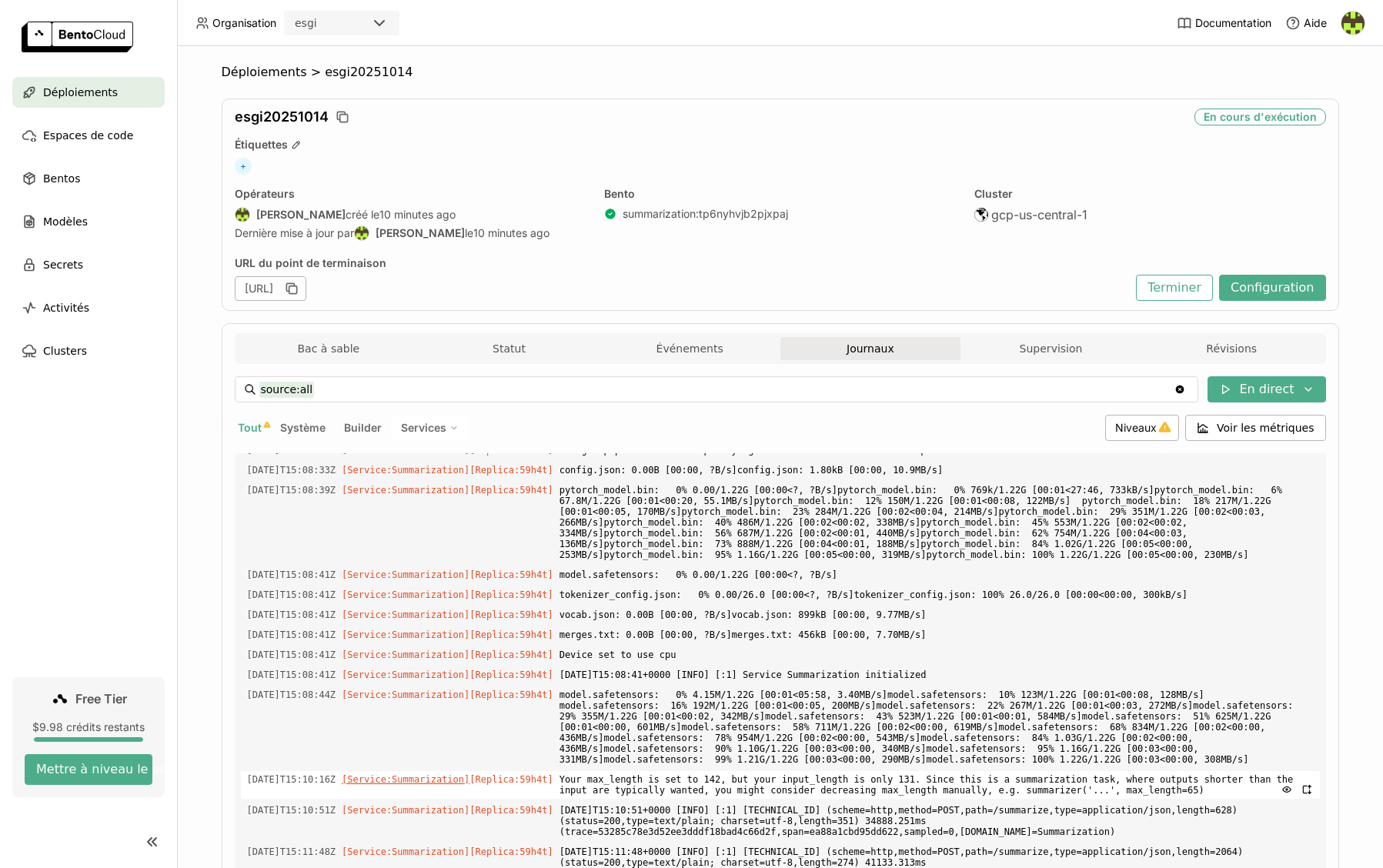
scroll to position [111, 0]
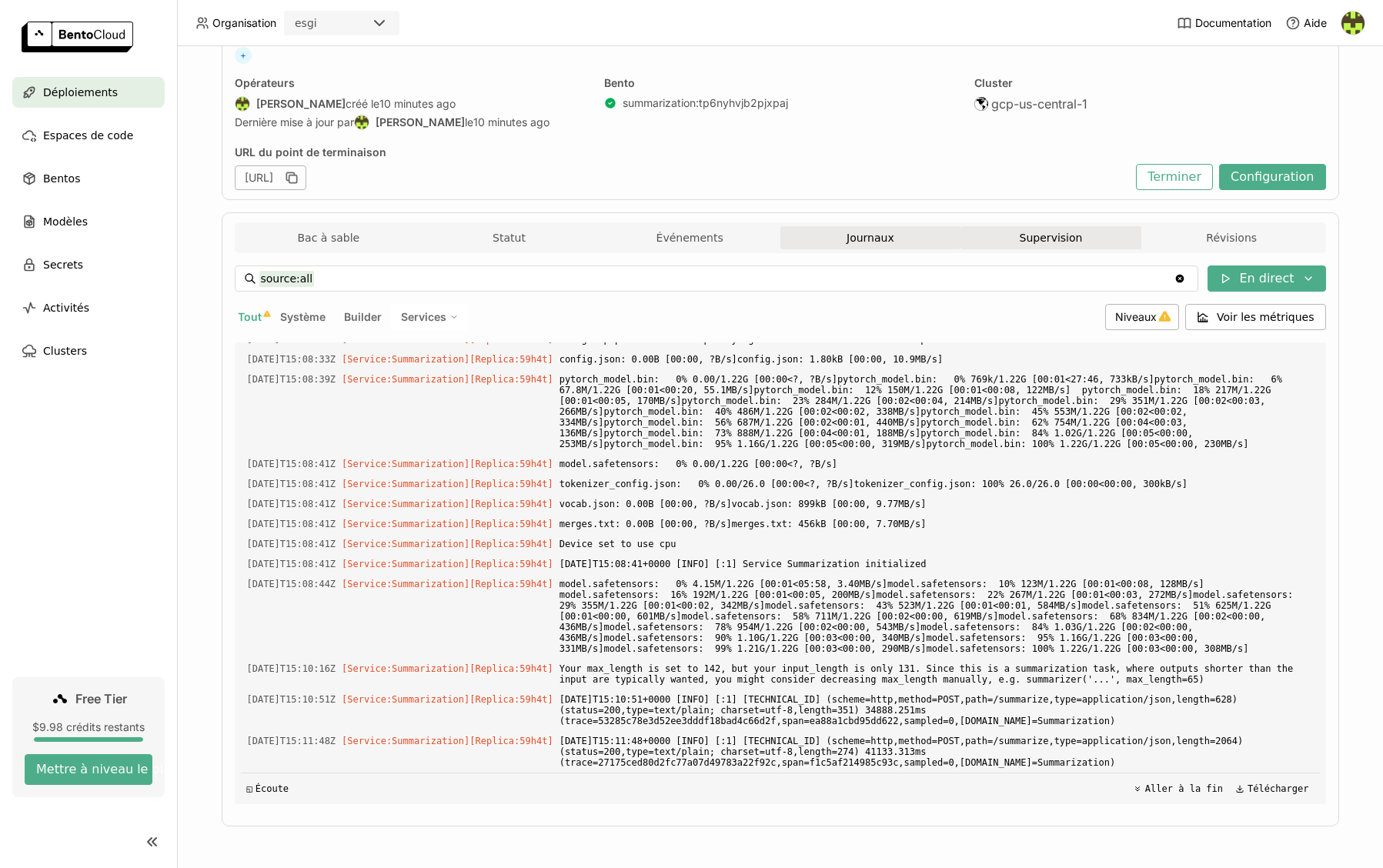
drag, startPoint x: 1082, startPoint y: 246, endPoint x: 1065, endPoint y: 237, distance: 19.2
click at [1058, 245] on button "Supervision" at bounding box center [1051, 237] width 181 height 23
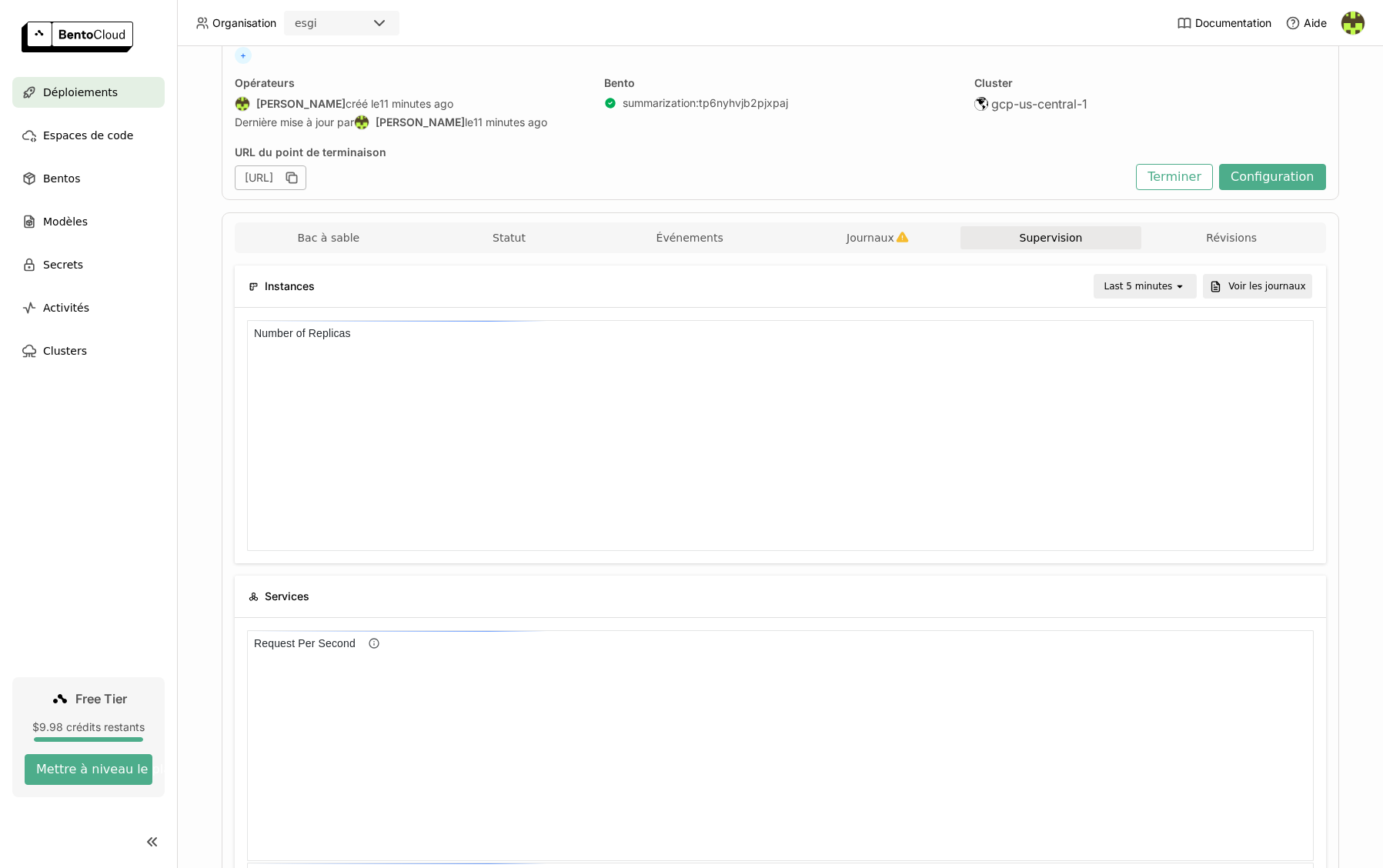
scroll to position [1, 1]
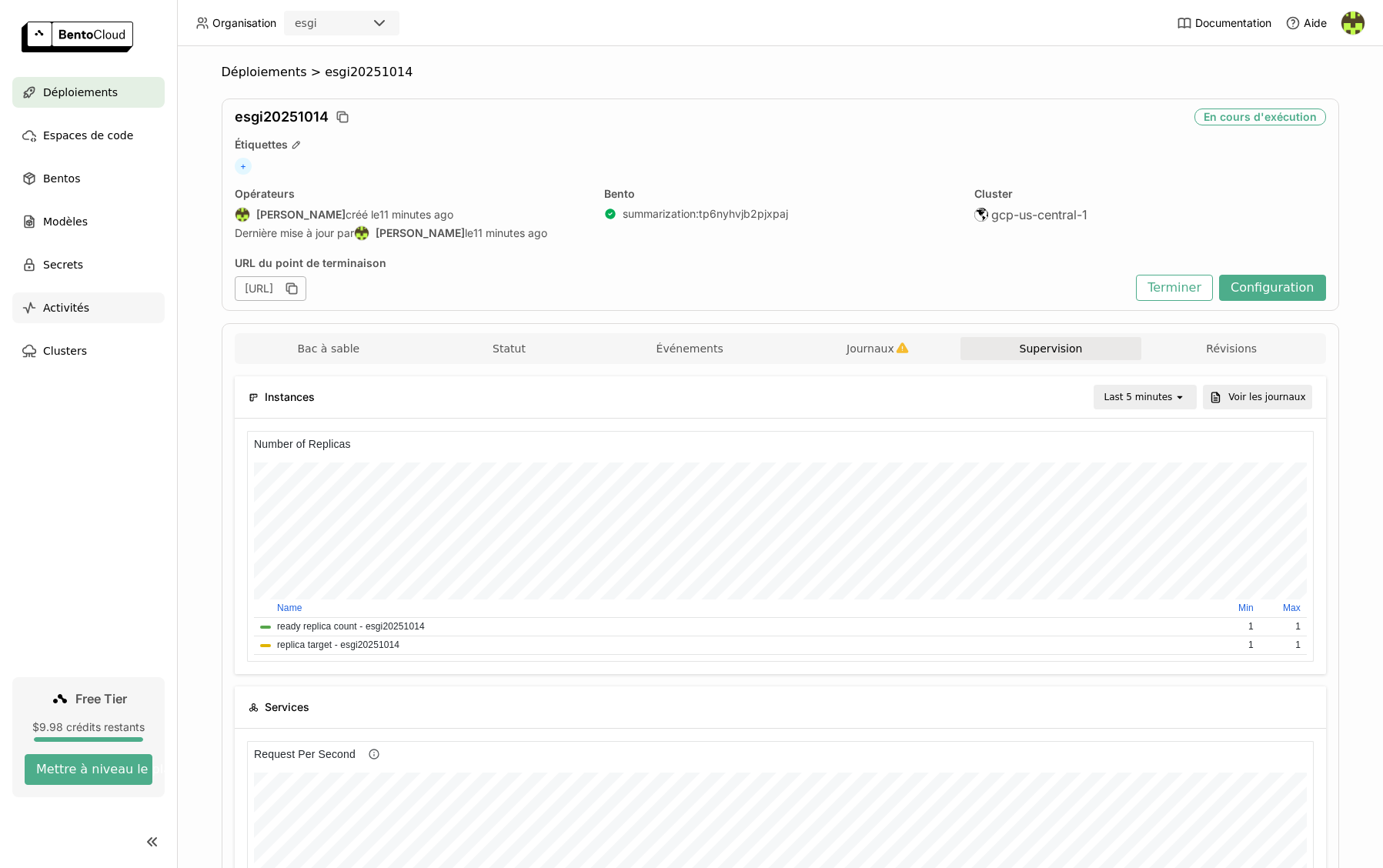
click at [57, 295] on div "Activités" at bounding box center [89, 307] width 153 height 31
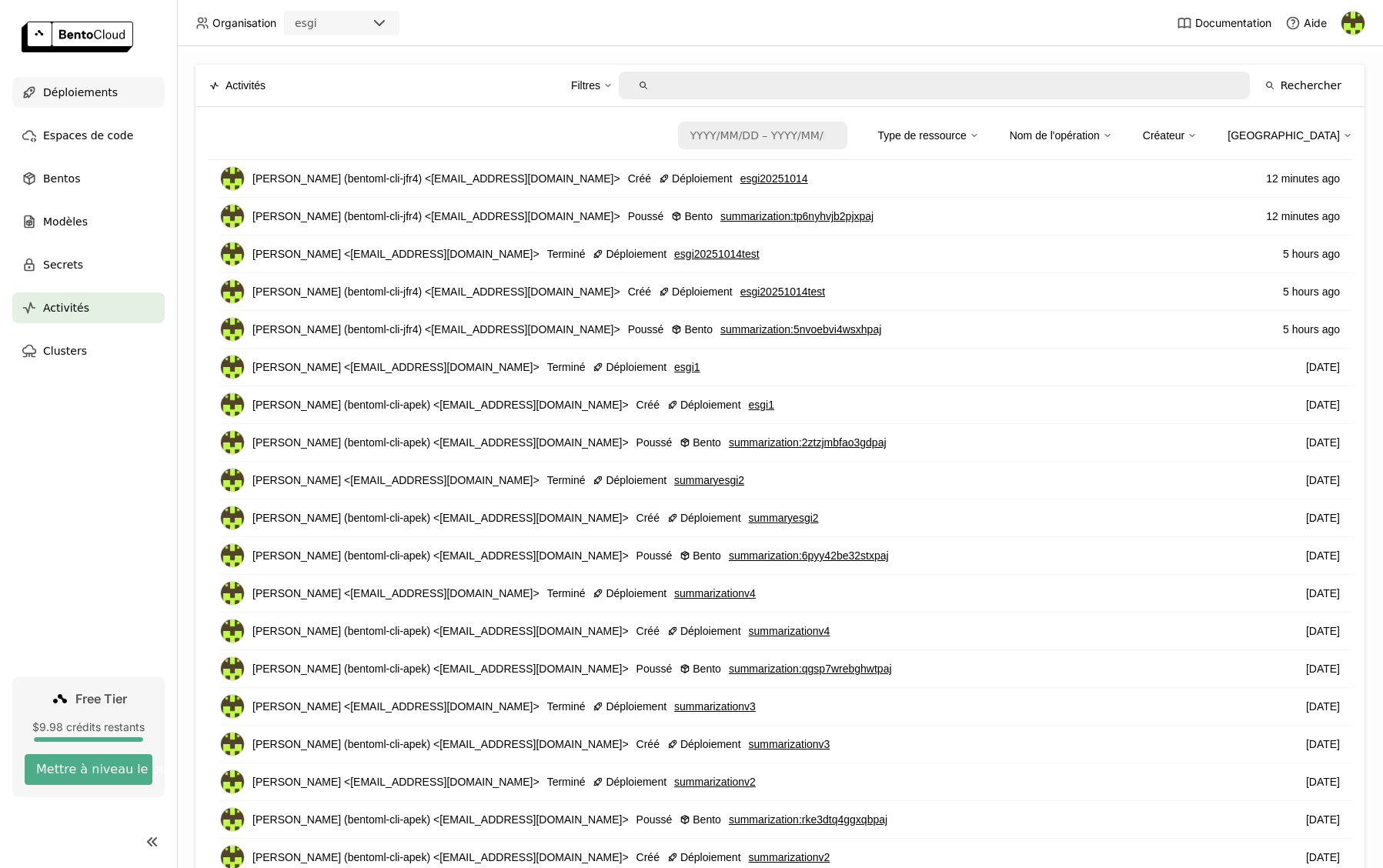
click at [62, 90] on span "Déploiements" at bounding box center [80, 92] width 74 height 19
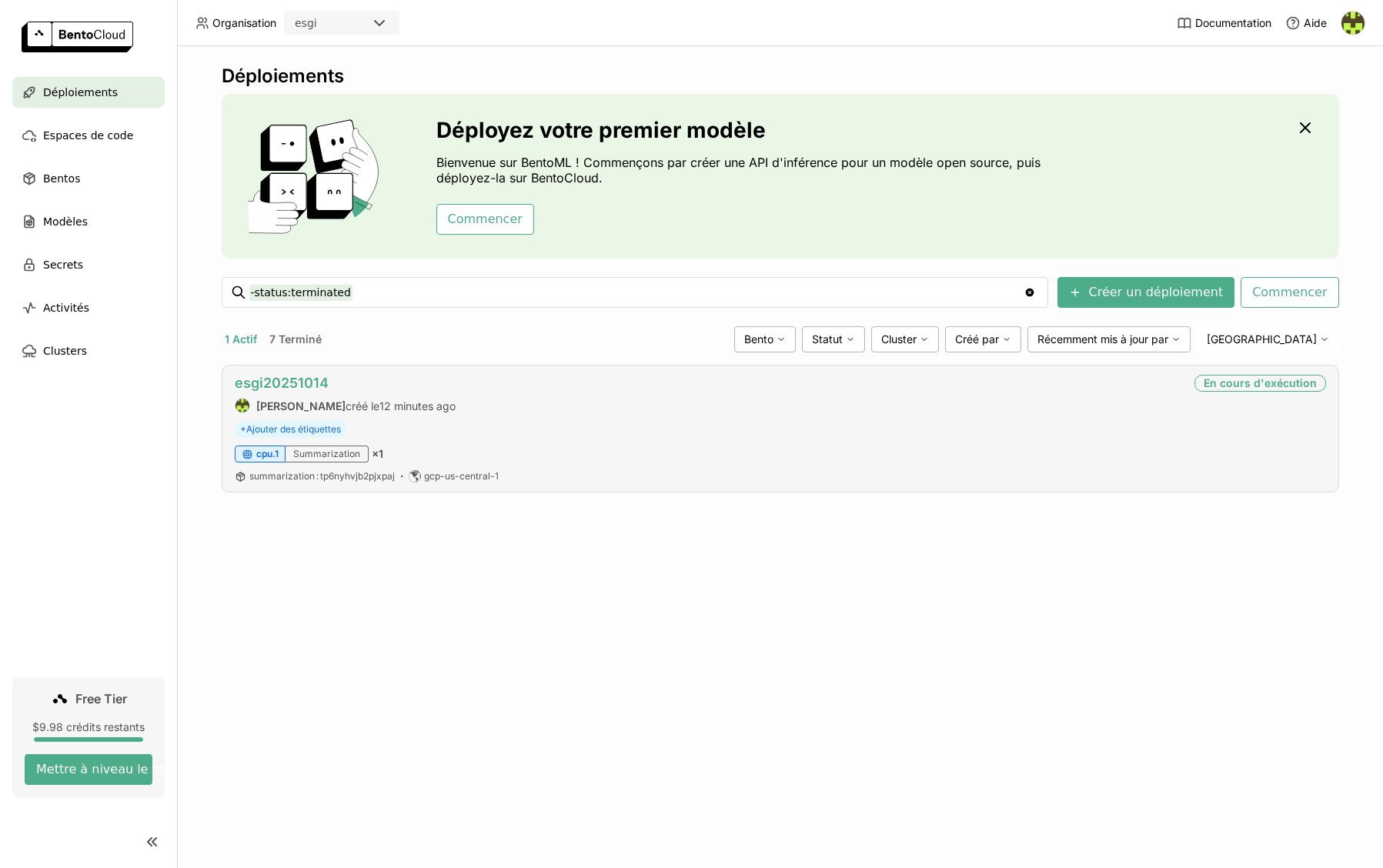
click at [257, 378] on link "esgi20251014" at bounding box center [282, 383] width 94 height 16
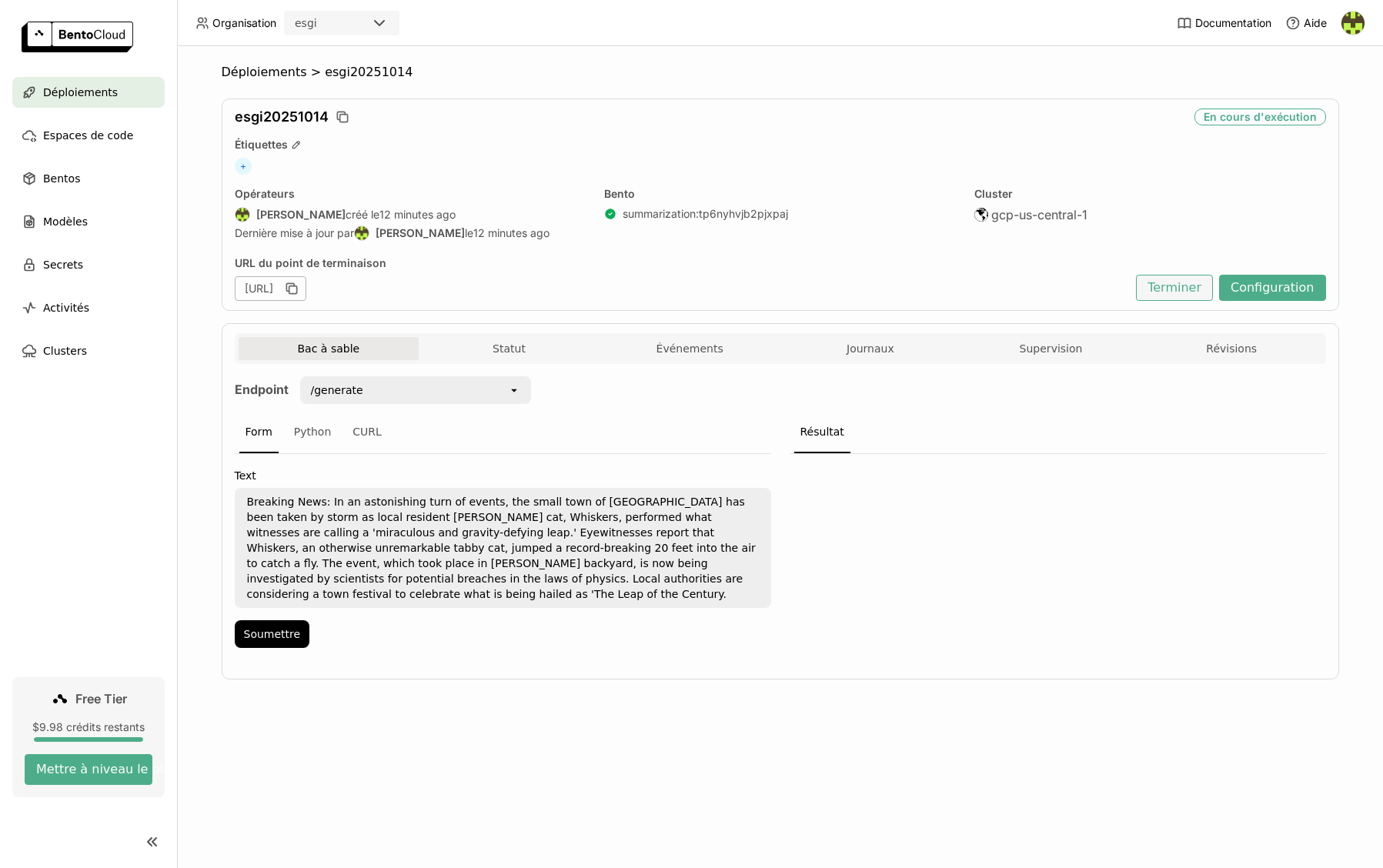
click at [1156, 286] on button "Terminer" at bounding box center [1175, 287] width 77 height 26
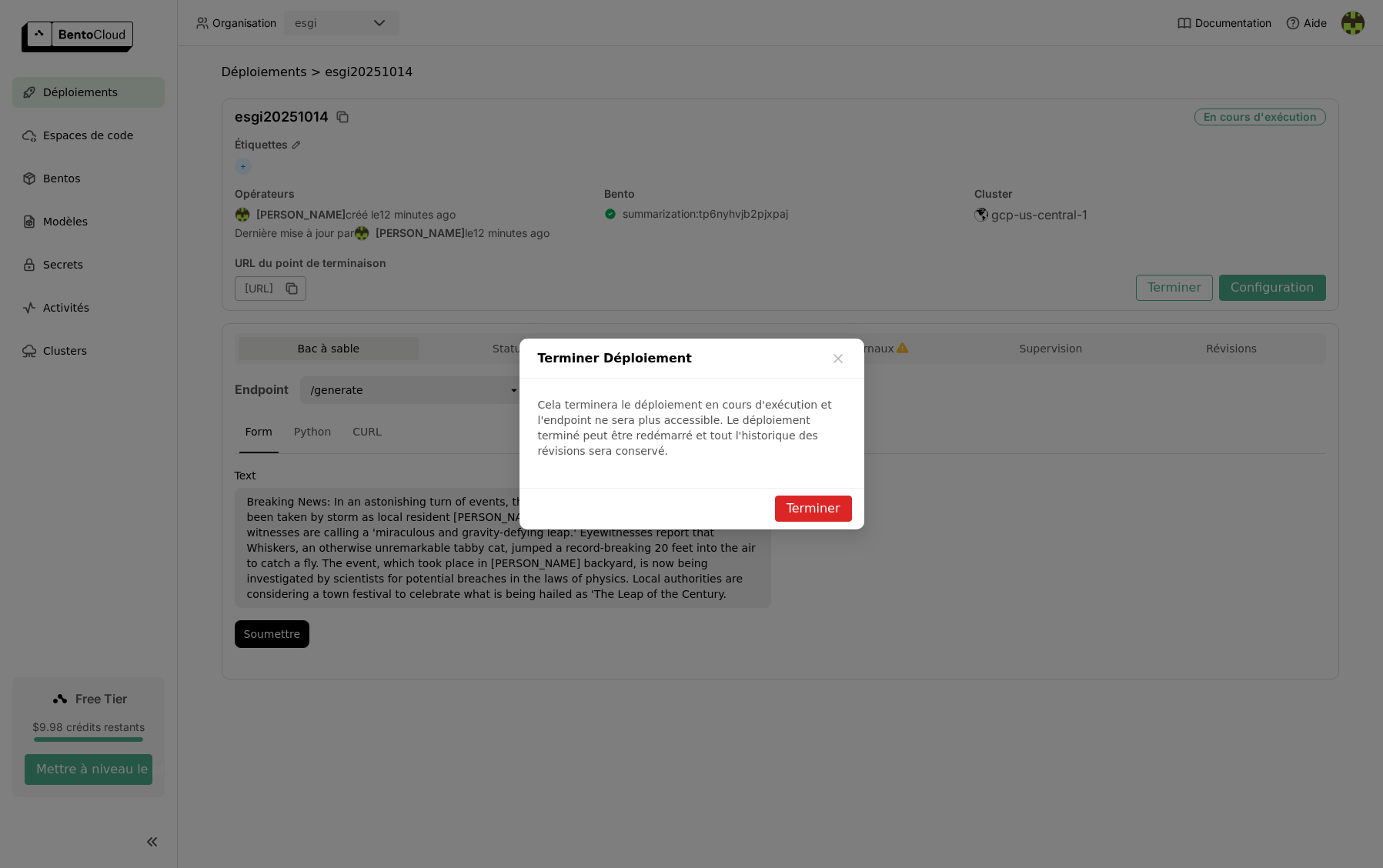
click at [816, 506] on button "Terminer" at bounding box center [814, 509] width 77 height 26
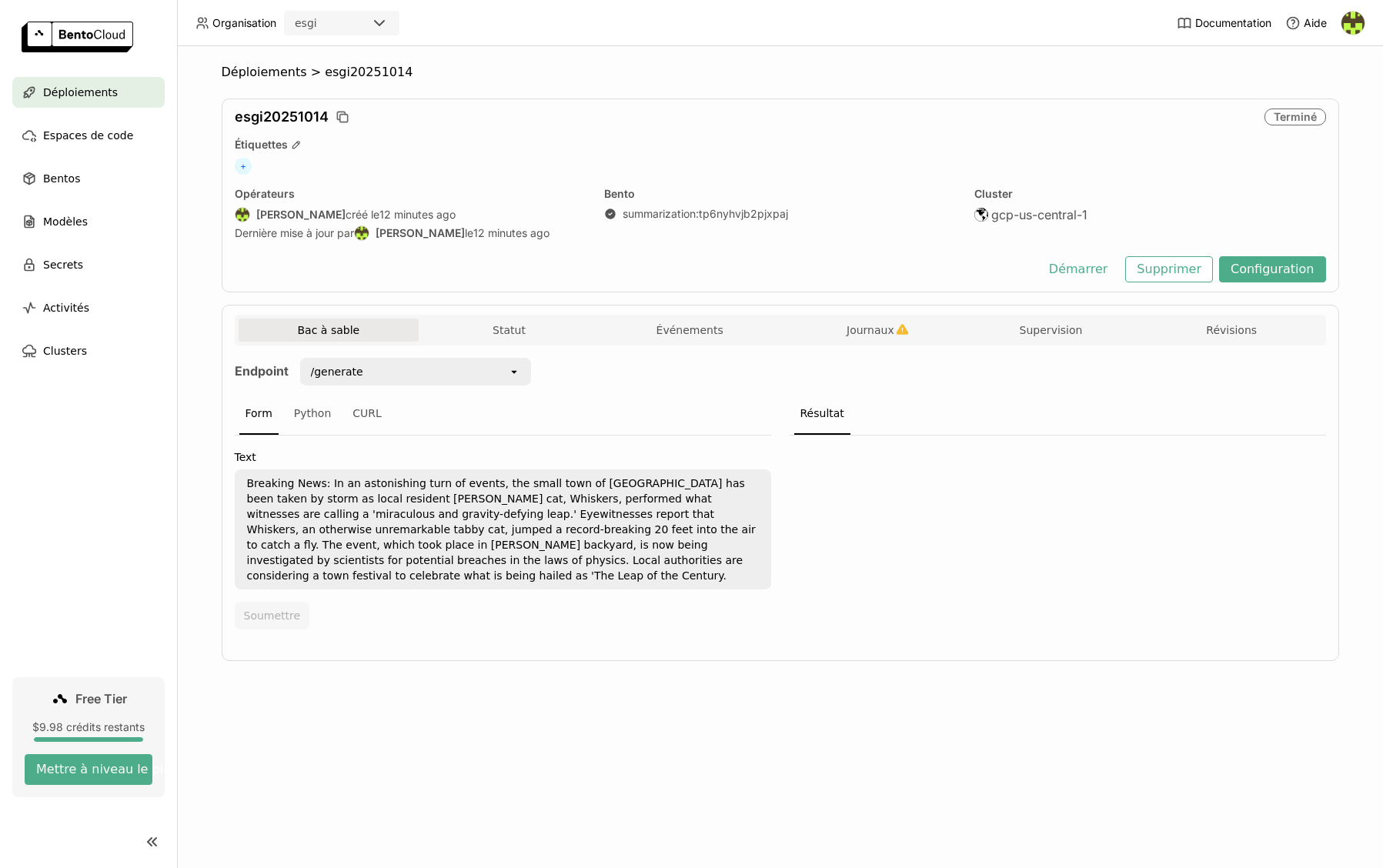
click at [367, 640] on div "Bac à sable Statut Événements Journaux Supervision Révisions Endpoint /generate…" at bounding box center [780, 483] width 1117 height 356
